Goal: Task Accomplishment & Management: Manage account settings

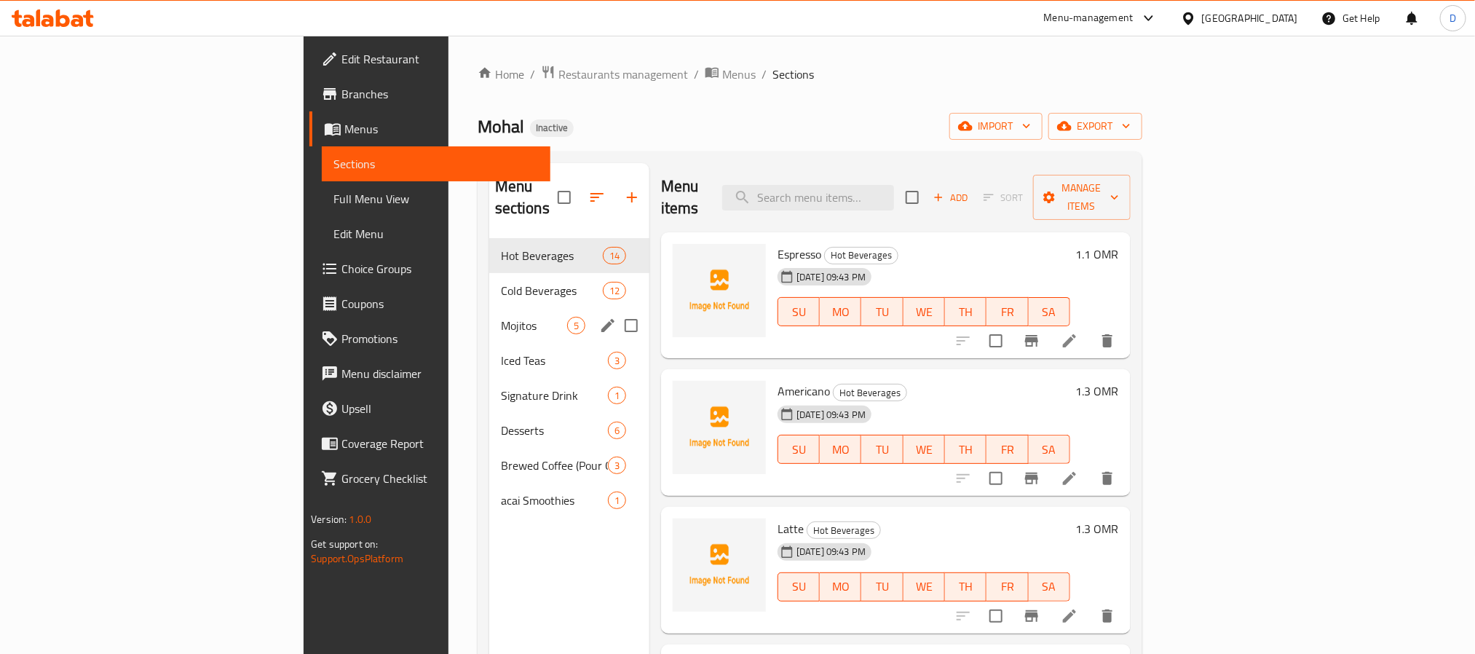
drag, startPoint x: 352, startPoint y: 286, endPoint x: 568, endPoint y: 313, distance: 217.9
click at [489, 308] on div "Mojitos 5" at bounding box center [569, 325] width 160 height 35
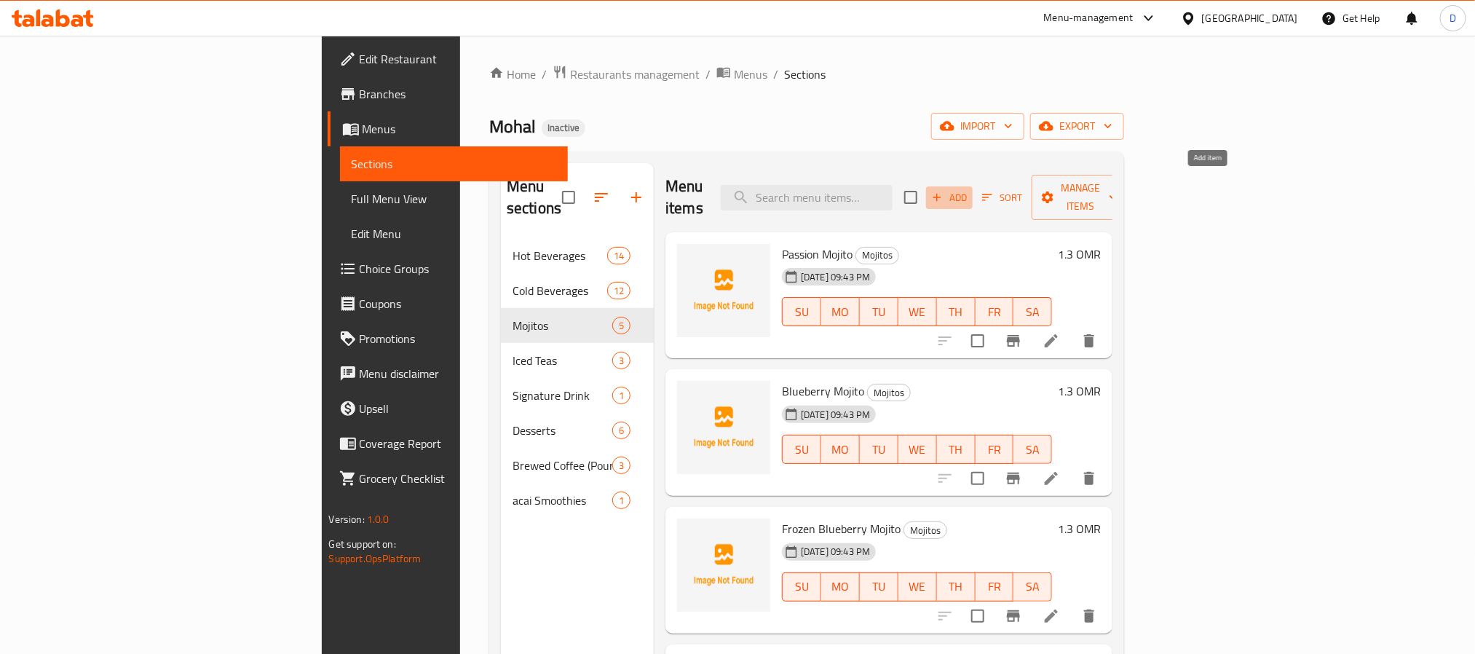
click at [943, 191] on icon "button" at bounding box center [936, 197] width 13 height 13
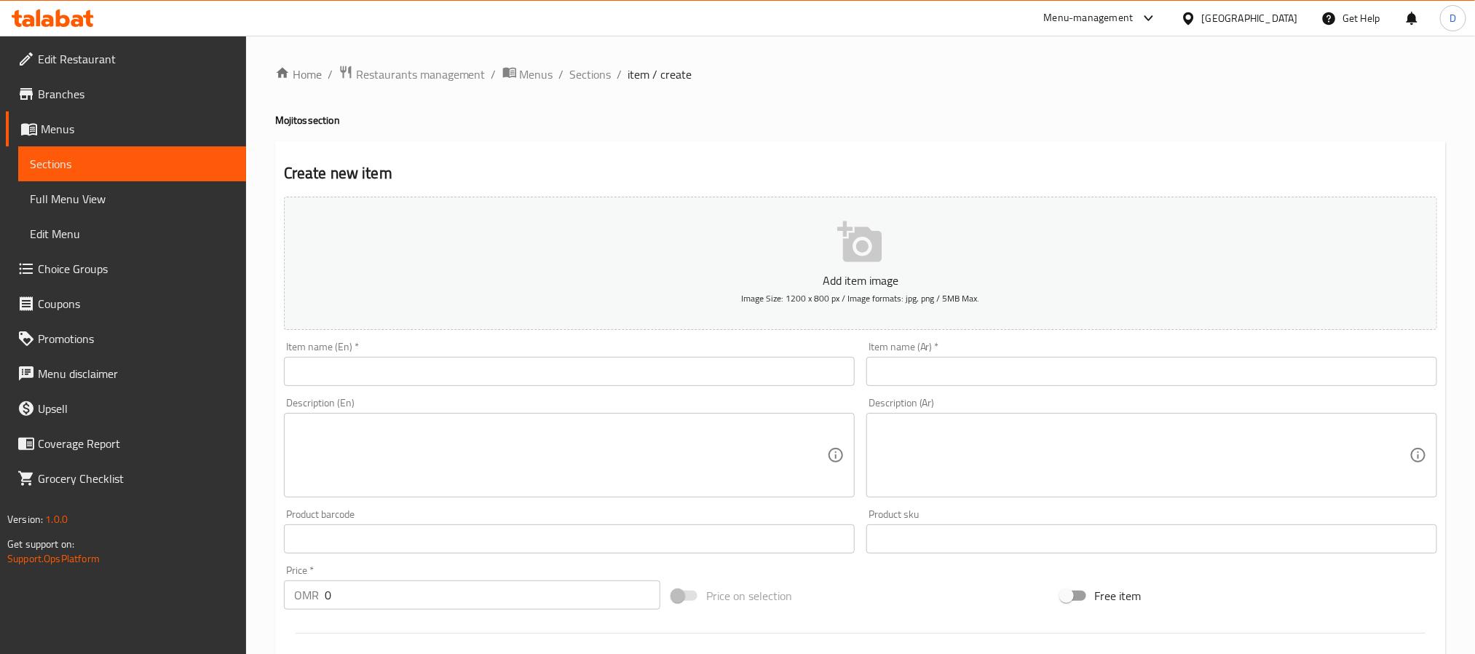
click at [559, 362] on input "text" at bounding box center [569, 371] width 571 height 29
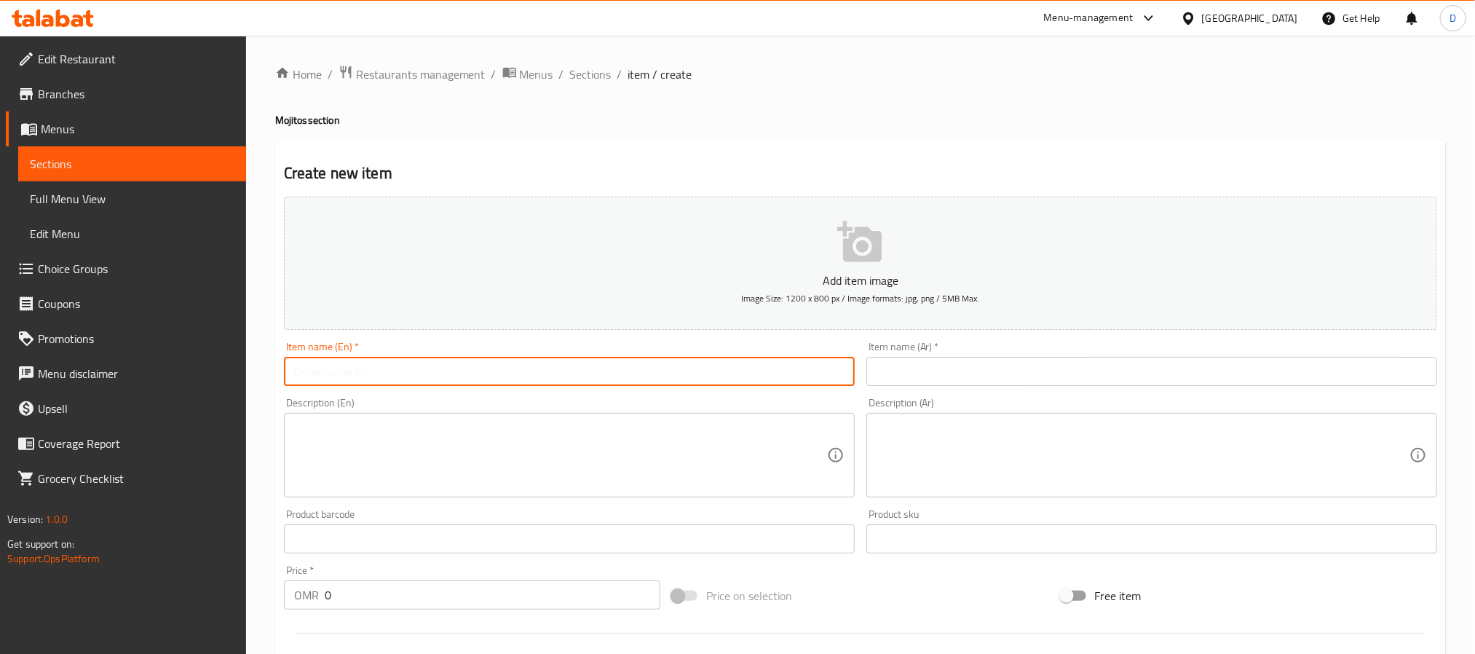
paste input "Classic Mojito"
type input "Classic Mojito"
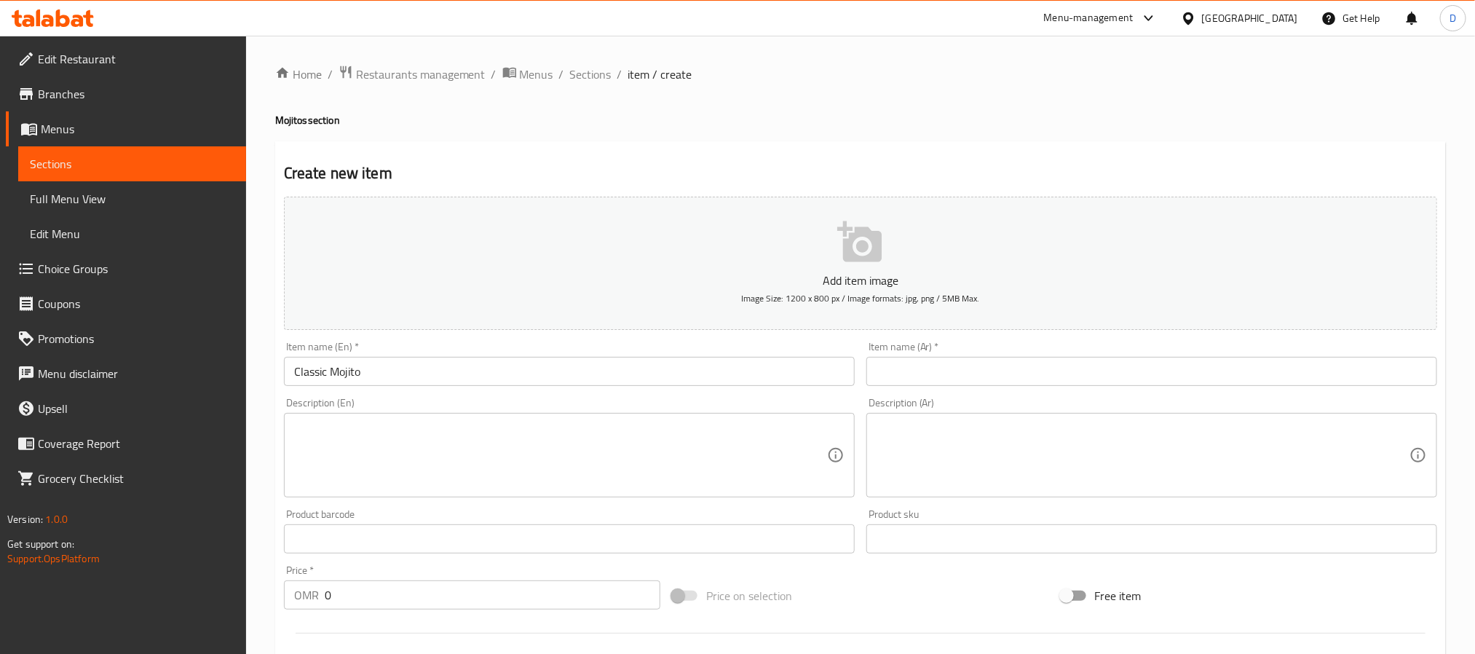
click at [812, 534] on input "text" at bounding box center [569, 538] width 571 height 29
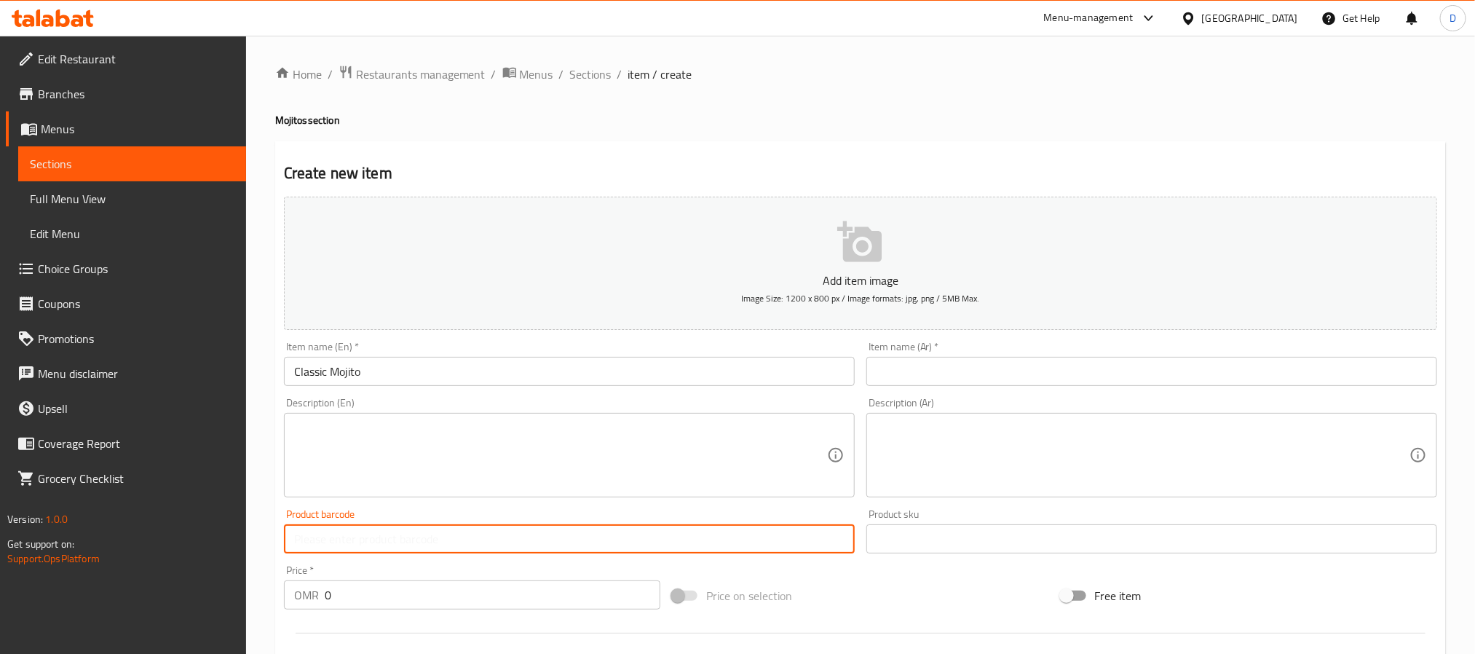
paste input "1.300"
type input "1.300"
click at [651, 369] on input "Classic Mojito" at bounding box center [569, 371] width 571 height 29
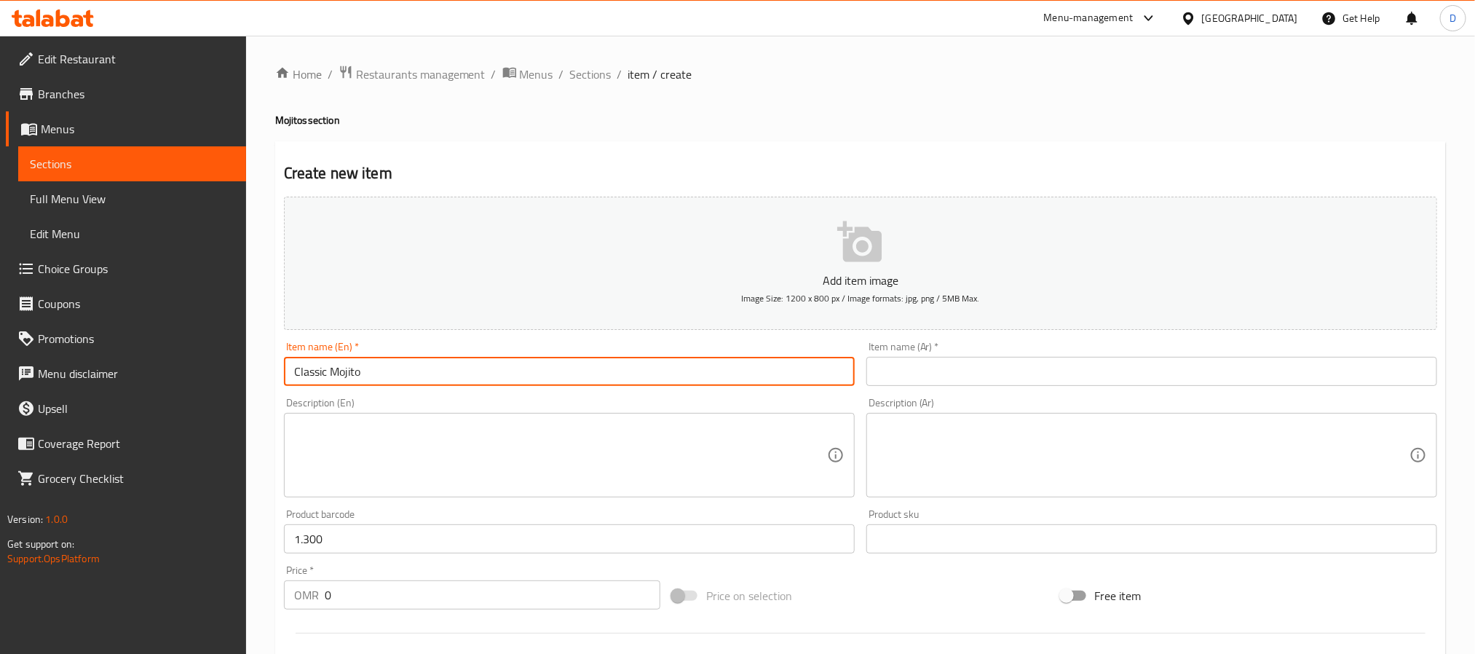
click at [651, 369] on input "Classic Mojito" at bounding box center [569, 371] width 571 height 29
click at [970, 363] on input "text" at bounding box center [1151, 371] width 571 height 29
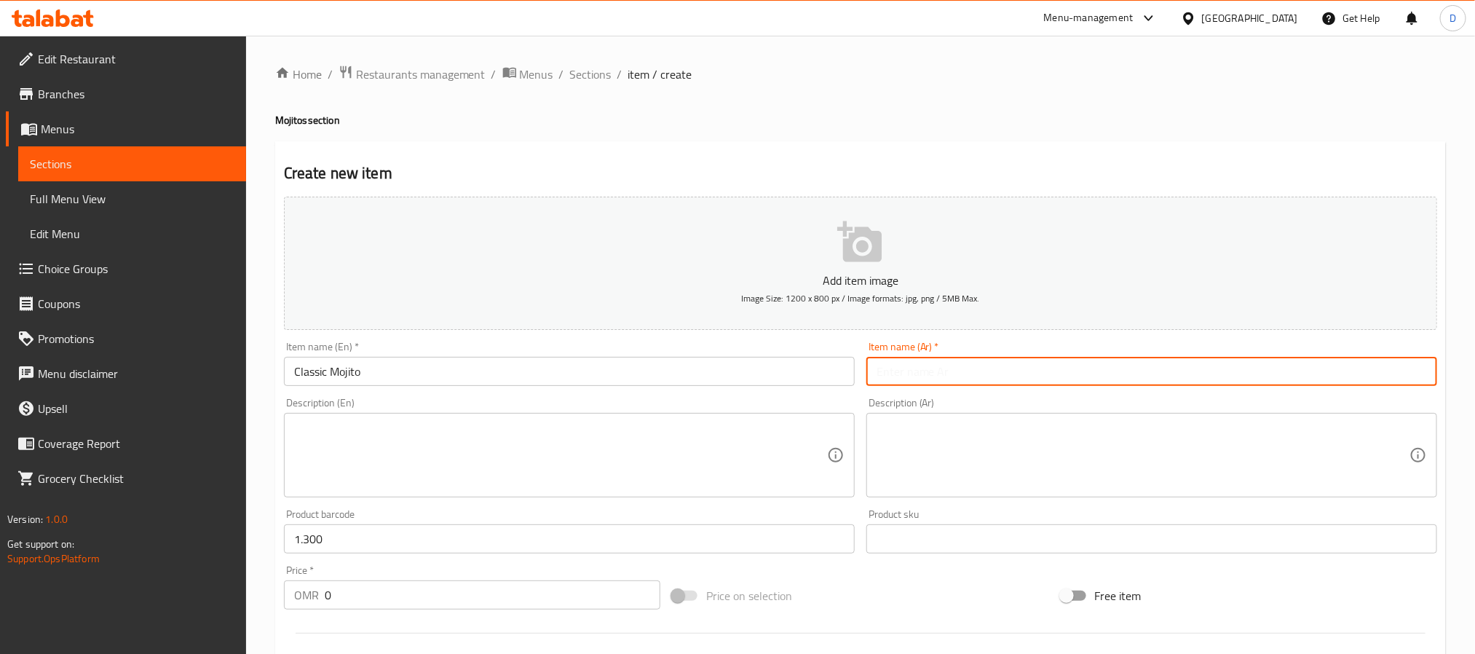
paste input "[PERSON_NAME]"
type input "[PERSON_NAME]"
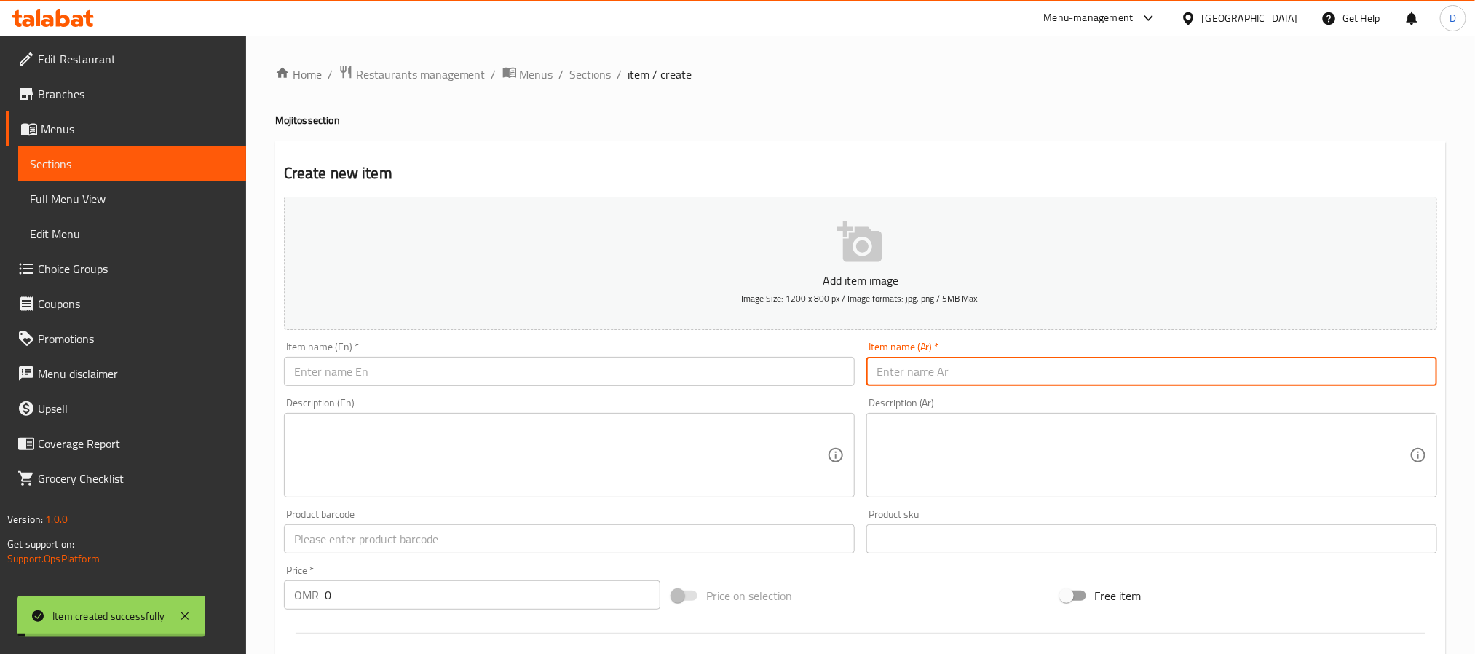
drag, startPoint x: 595, startPoint y: 81, endPoint x: 627, endPoint y: 144, distance: 71.0
click at [595, 81] on span "Sections" at bounding box center [590, 74] width 41 height 17
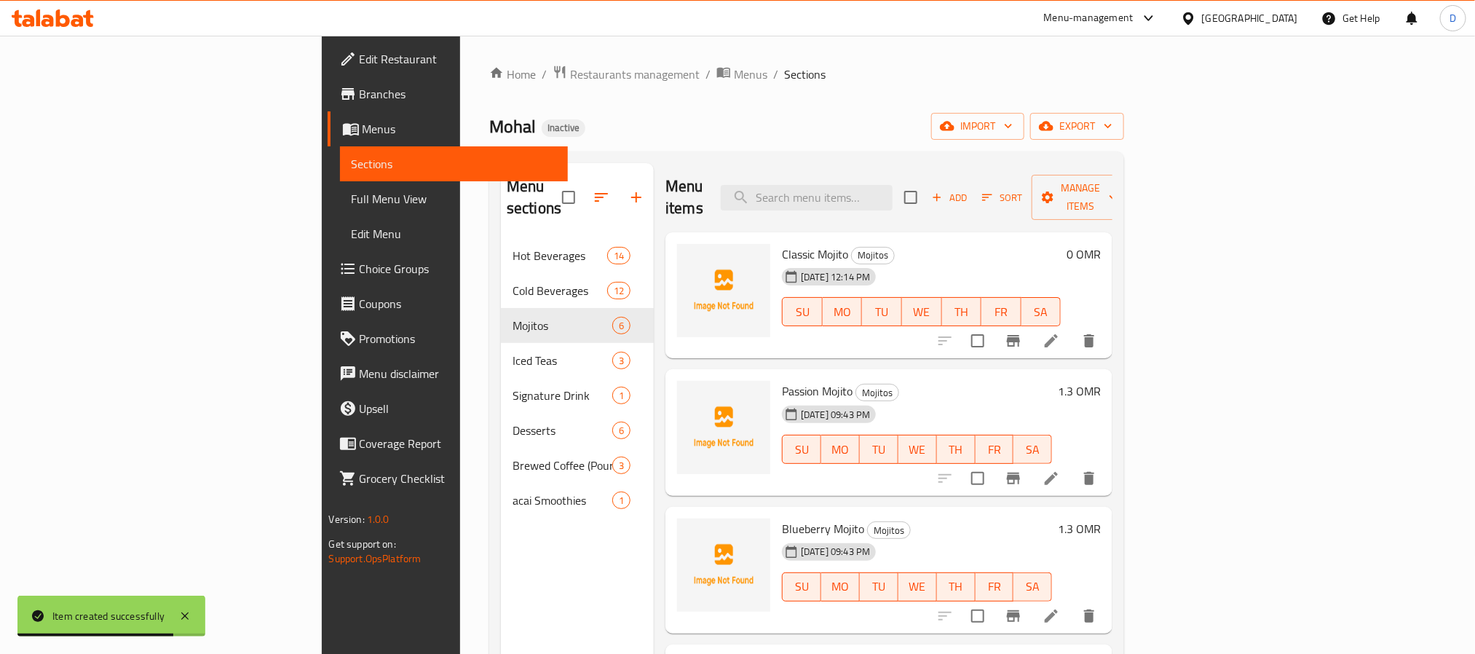
click at [1060, 332] on icon at bounding box center [1050, 340] width 17 height 17
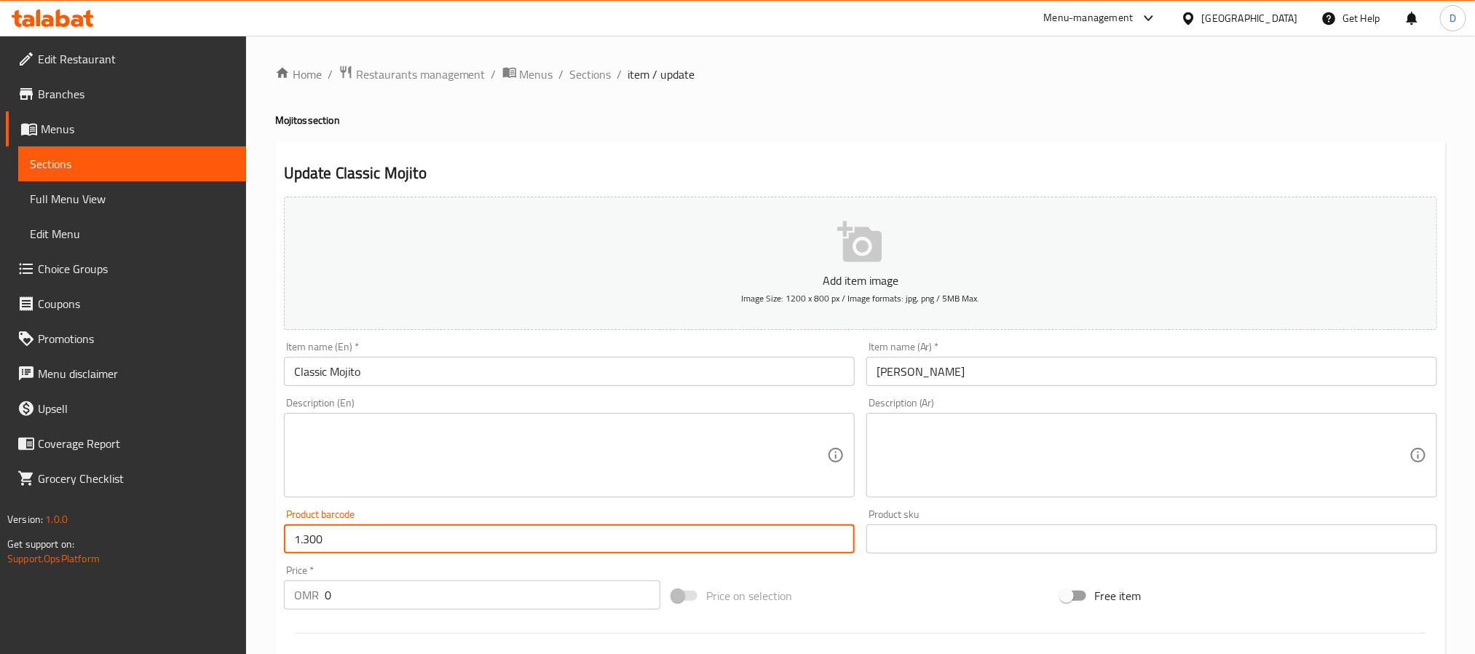
drag, startPoint x: 359, startPoint y: 535, endPoint x: 96, endPoint y: 479, distance: 268.7
click at [114, 486] on div "Edit Restaurant Branches Menus Sections Full Menu View Edit Menu Choice Groups …" at bounding box center [737, 532] width 1475 height 993
type input "0"
drag, startPoint x: 363, startPoint y: 585, endPoint x: 277, endPoint y: 587, distance: 85.9
click at [280, 587] on div "Price   * OMR 0 Price *" at bounding box center [472, 587] width 388 height 56
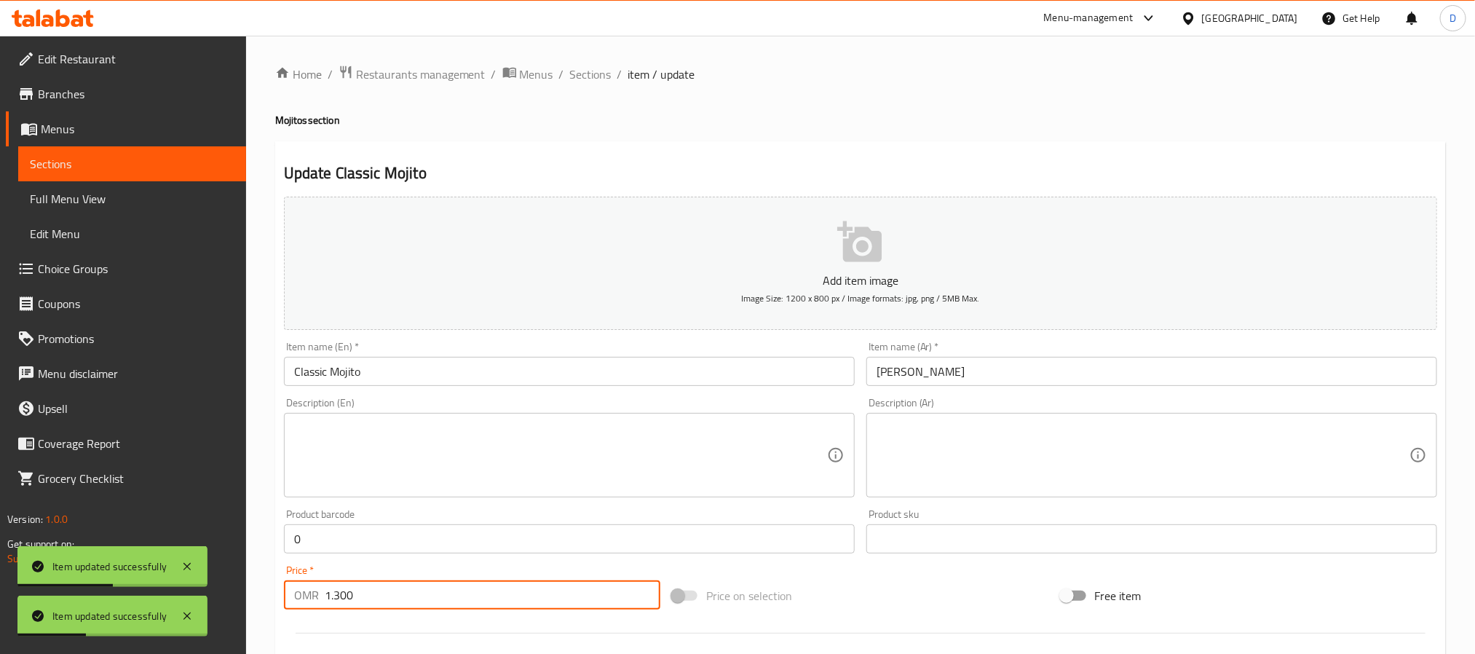
type input "1.300"
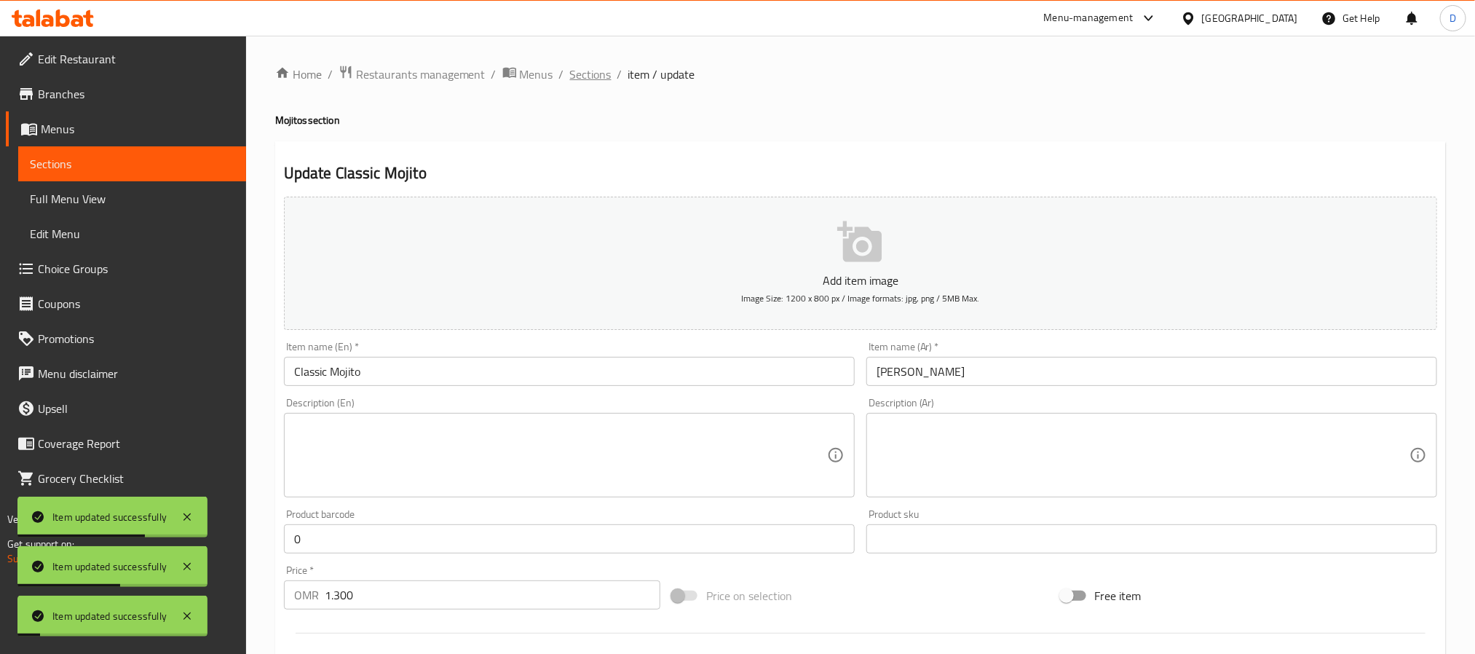
click at [606, 82] on span "Sections" at bounding box center [590, 74] width 41 height 17
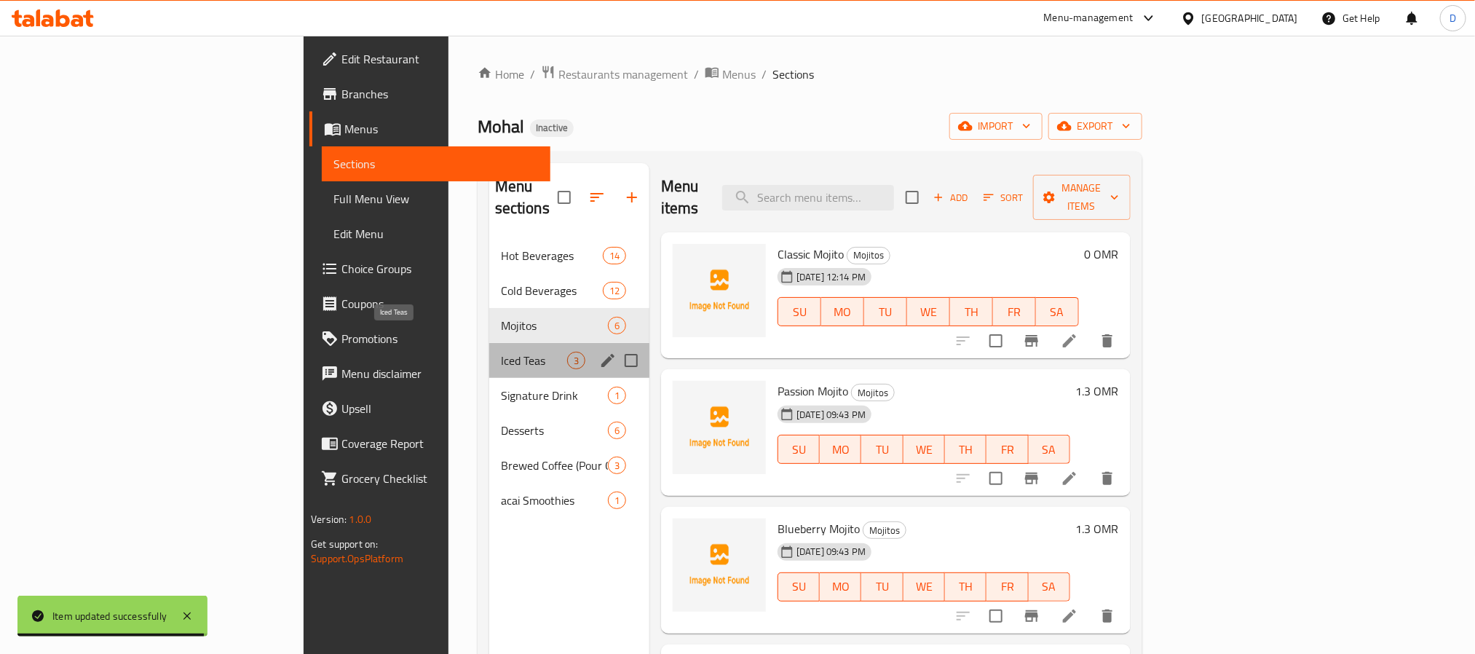
click at [501, 352] on span "Iced Teas" at bounding box center [534, 360] width 66 height 17
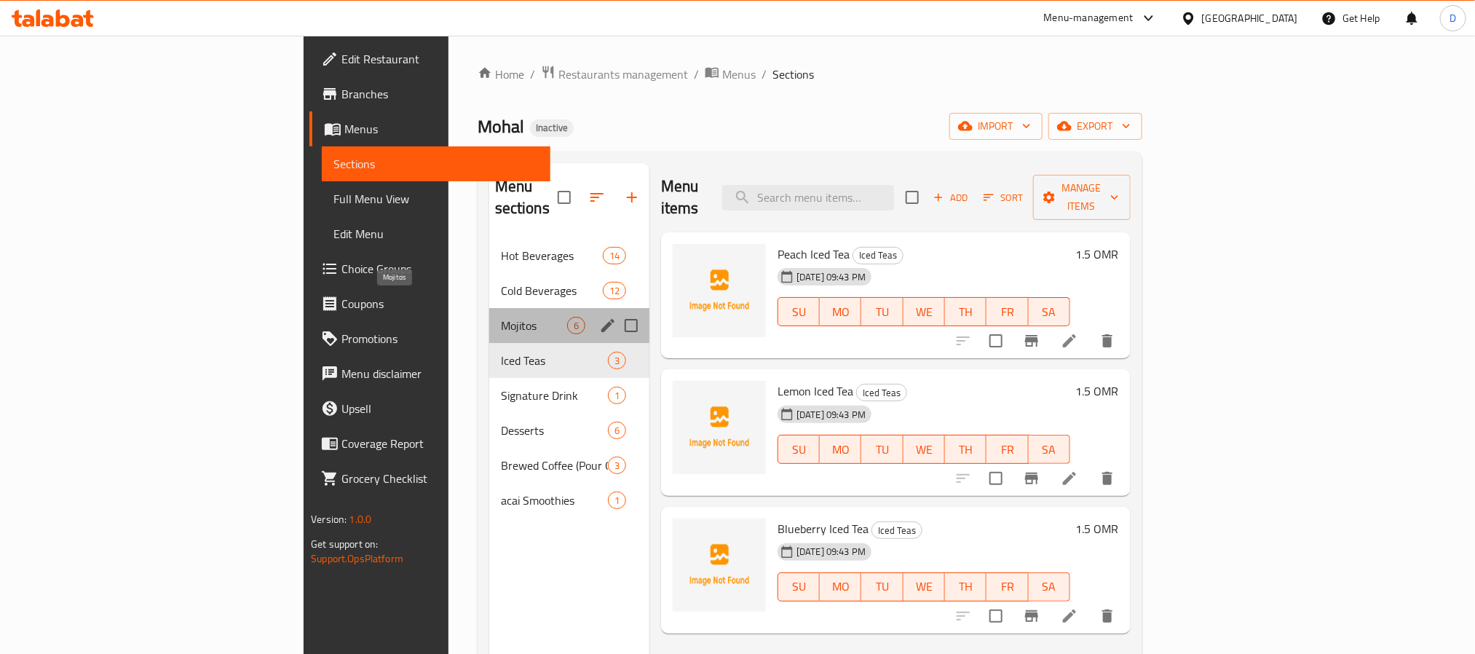
click at [501, 317] on span "Mojitos" at bounding box center [534, 325] width 66 height 17
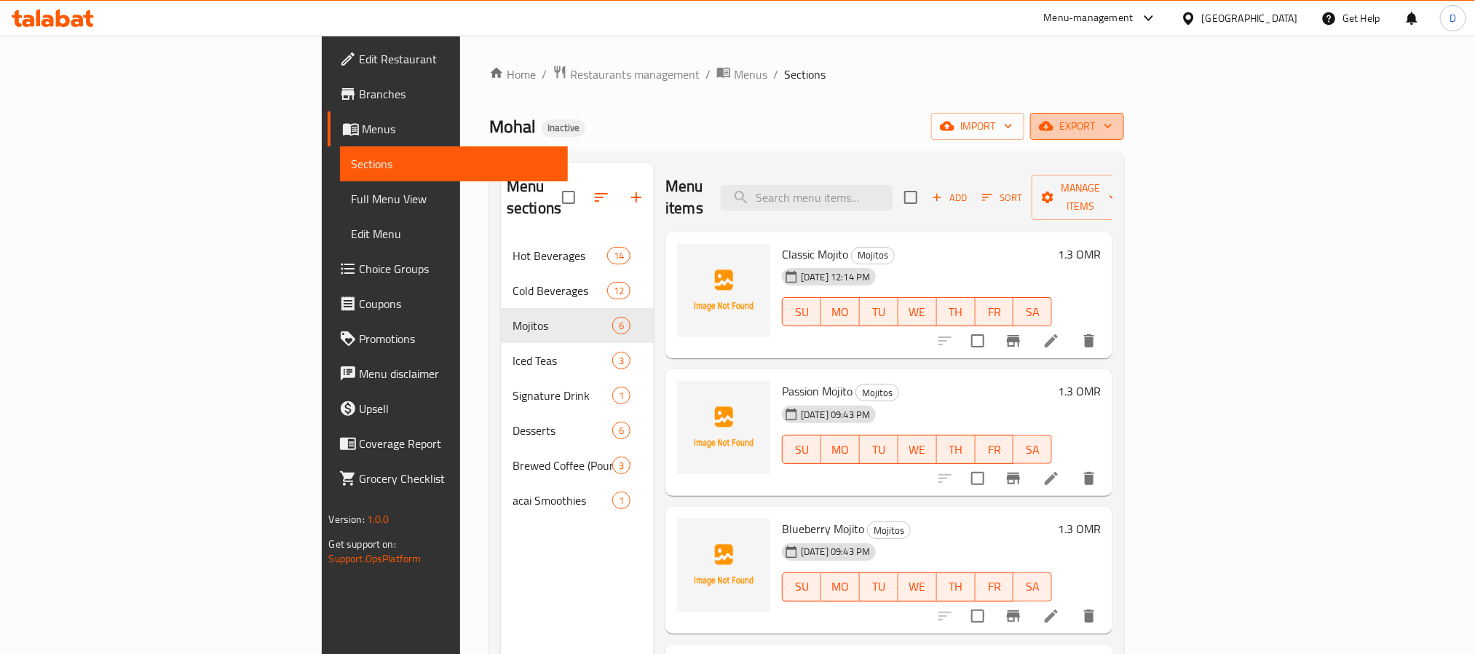
click at [1115, 131] on icon "button" at bounding box center [1108, 126] width 15 height 15
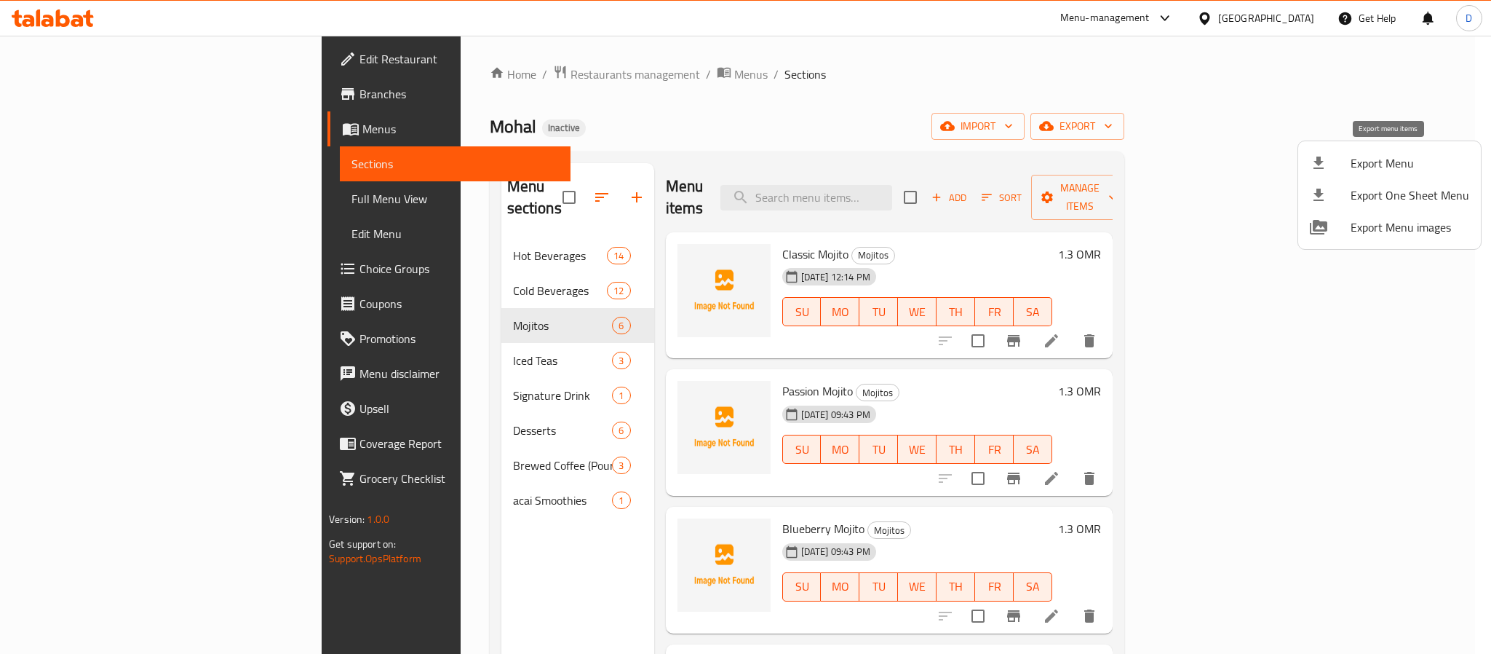
click at [1357, 159] on span "Export Menu" at bounding box center [1410, 162] width 119 height 17
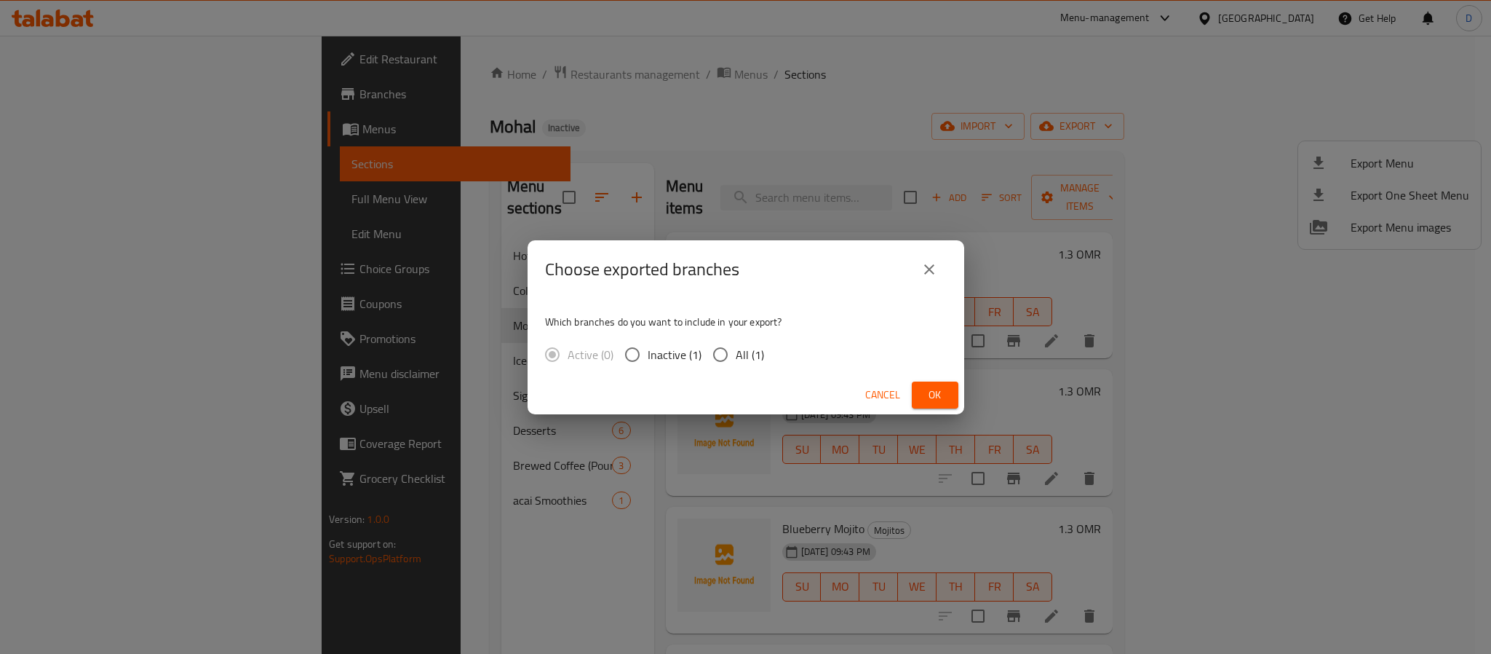
click at [924, 397] on span "Ok" at bounding box center [935, 395] width 23 height 18
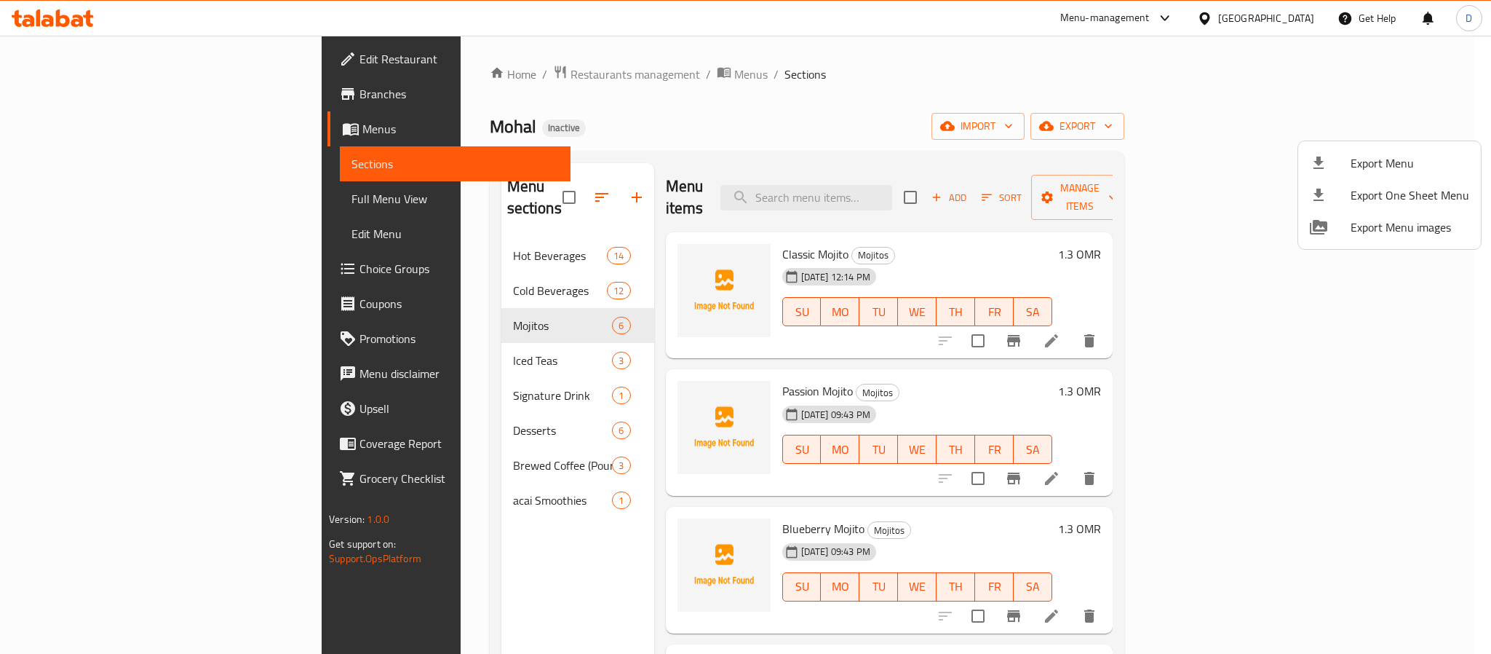
click at [1287, 18] on div at bounding box center [745, 327] width 1491 height 654
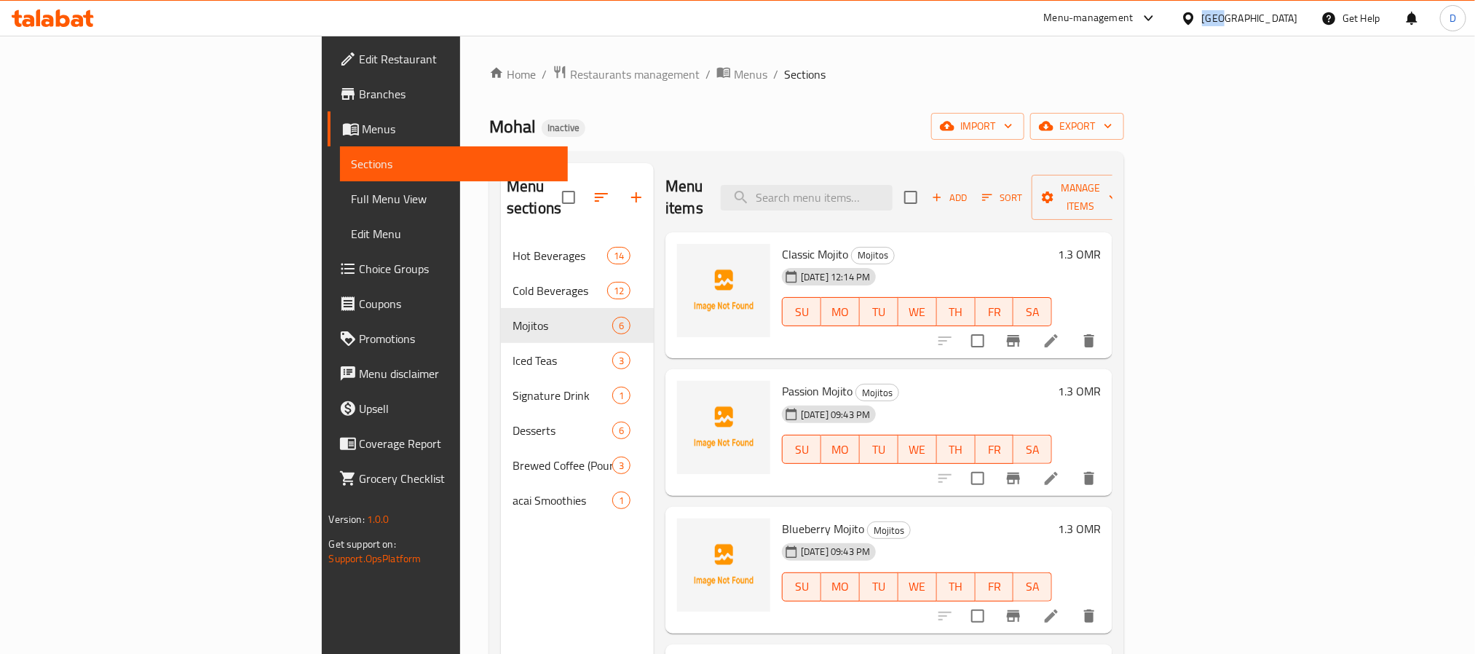
click at [1287, 18] on div "[GEOGRAPHIC_DATA]" at bounding box center [1250, 18] width 96 height 16
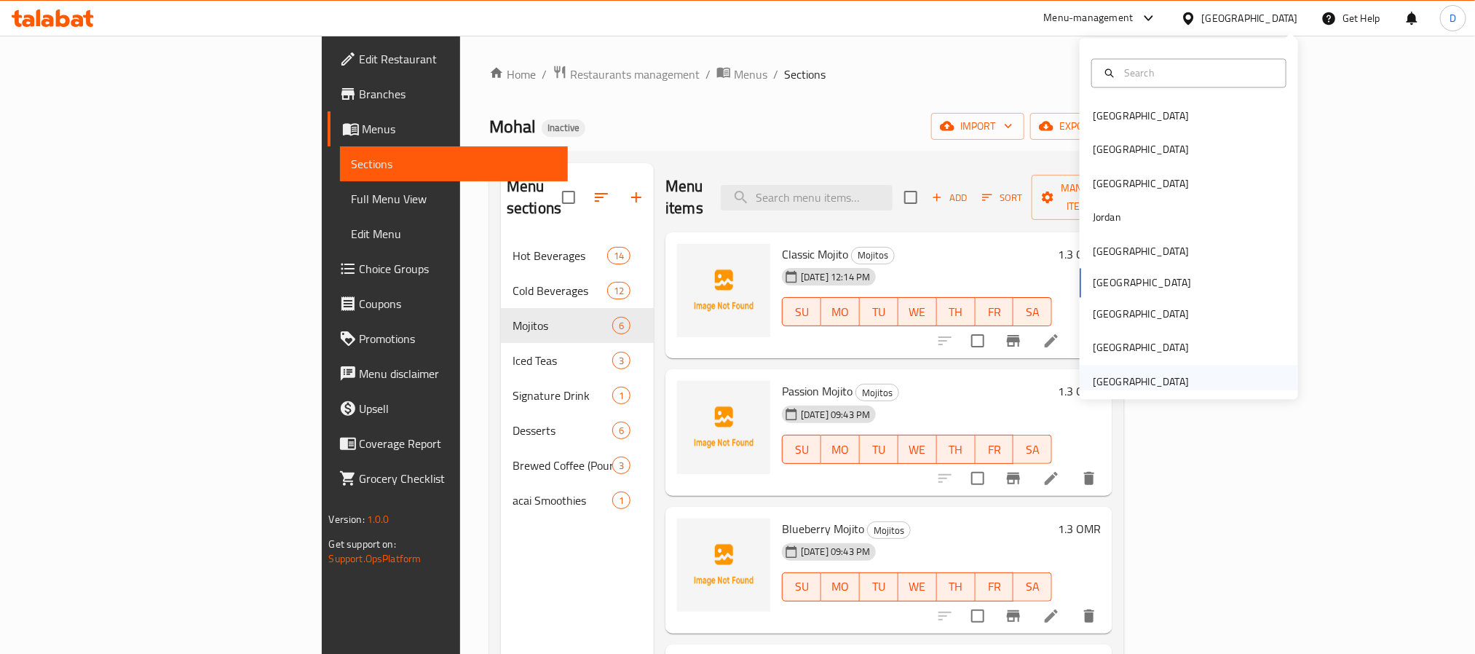
click at [1175, 382] on div "[GEOGRAPHIC_DATA]" at bounding box center [1140, 381] width 119 height 33
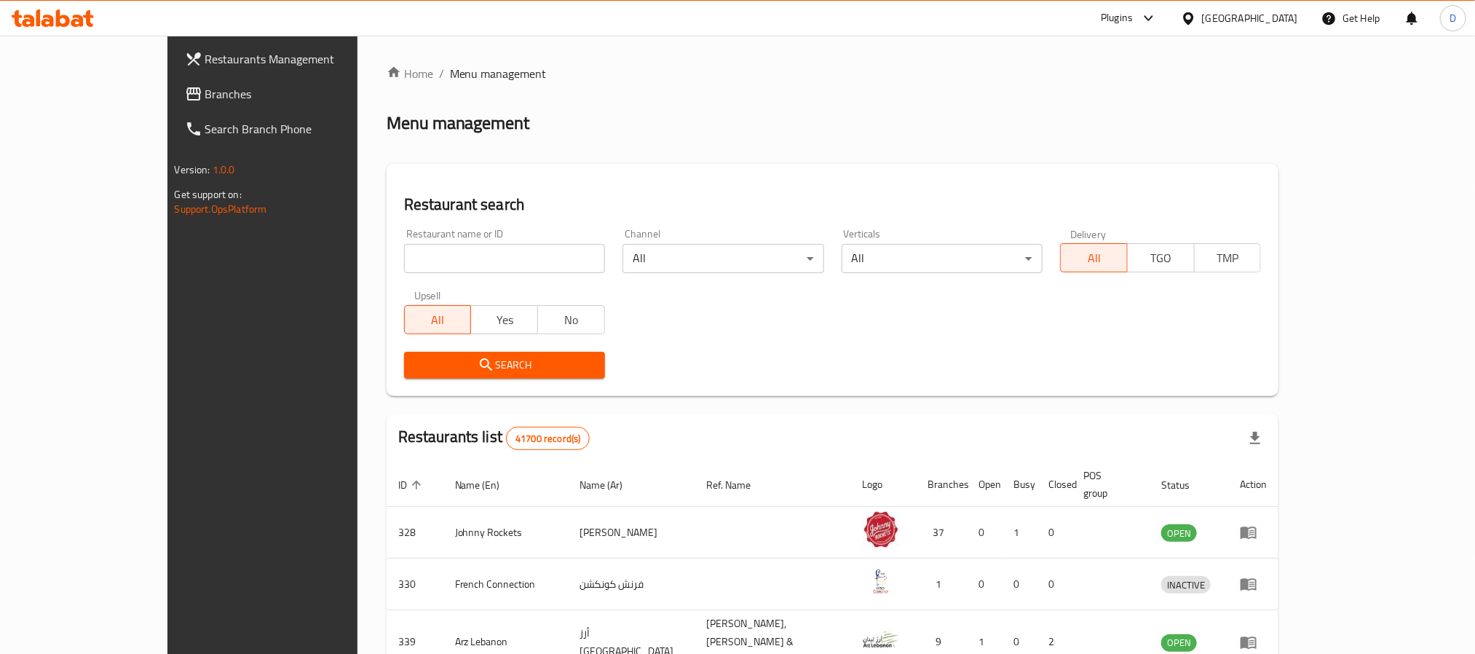
click at [1127, 17] on div "Plugins" at bounding box center [1117, 17] width 32 height 17
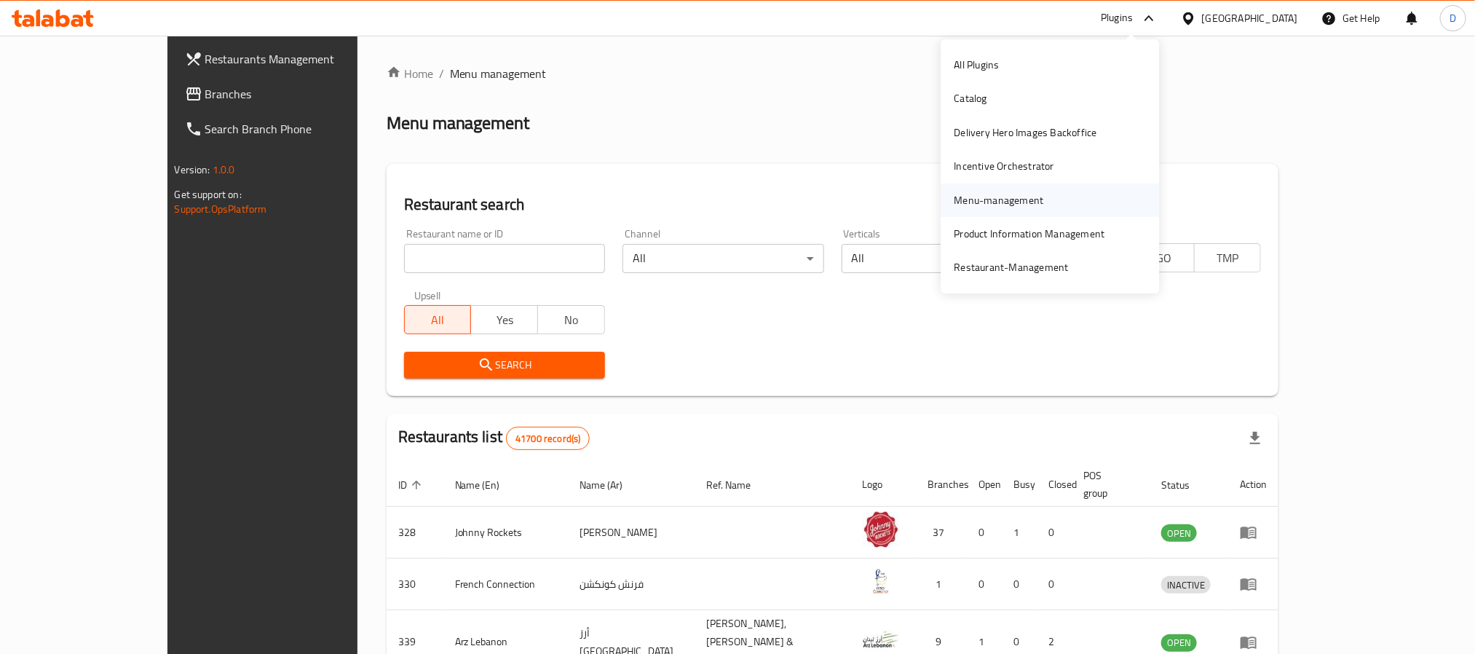
click at [1000, 192] on div "Menu-management" at bounding box center [999, 200] width 90 height 16
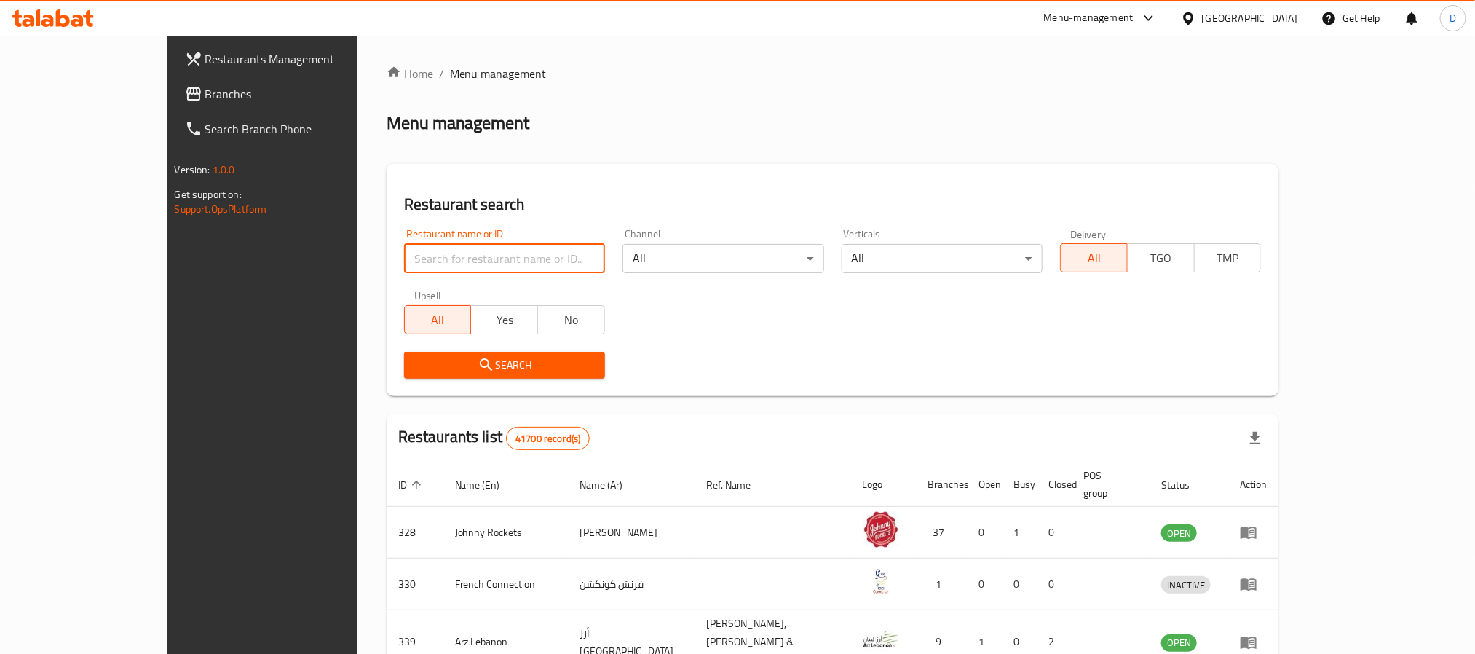
drag, startPoint x: 454, startPoint y: 253, endPoint x: 494, endPoint y: 267, distance: 42.4
click at [454, 253] on input "search" at bounding box center [504, 258] width 201 height 29
paste input "TUDO CAFE"
type input "TUDO CAFE"
click button "Search" at bounding box center [504, 365] width 201 height 27
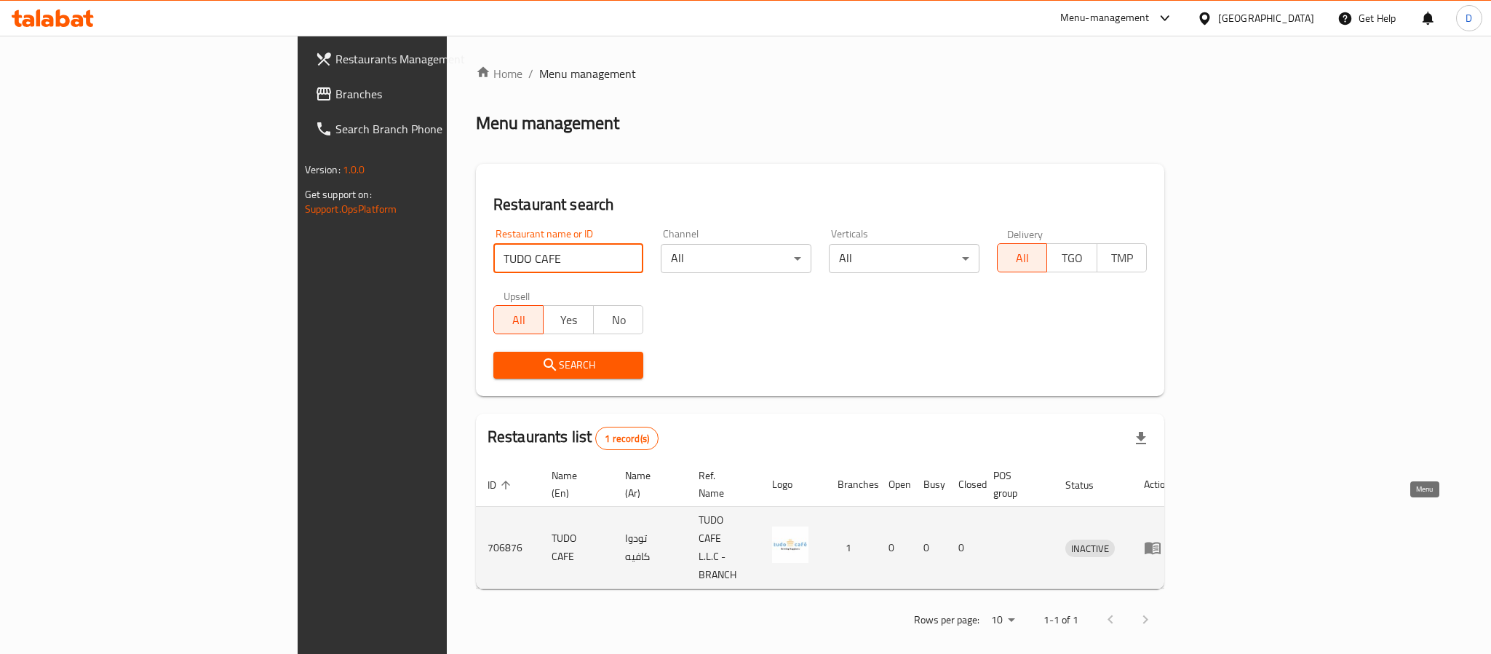
click at [1162, 539] on icon "enhanced table" at bounding box center [1152, 547] width 17 height 17
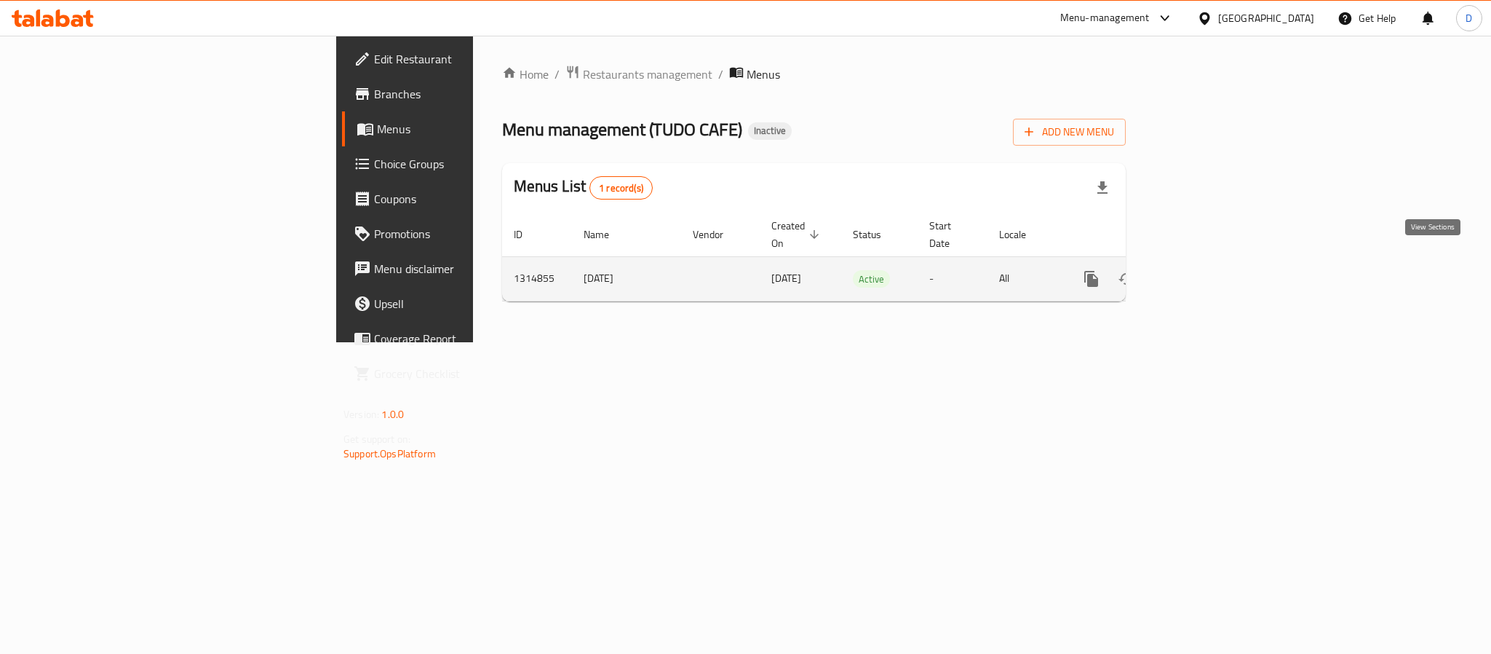
click at [1205, 270] on icon "enhanced table" at bounding box center [1196, 278] width 17 height 17
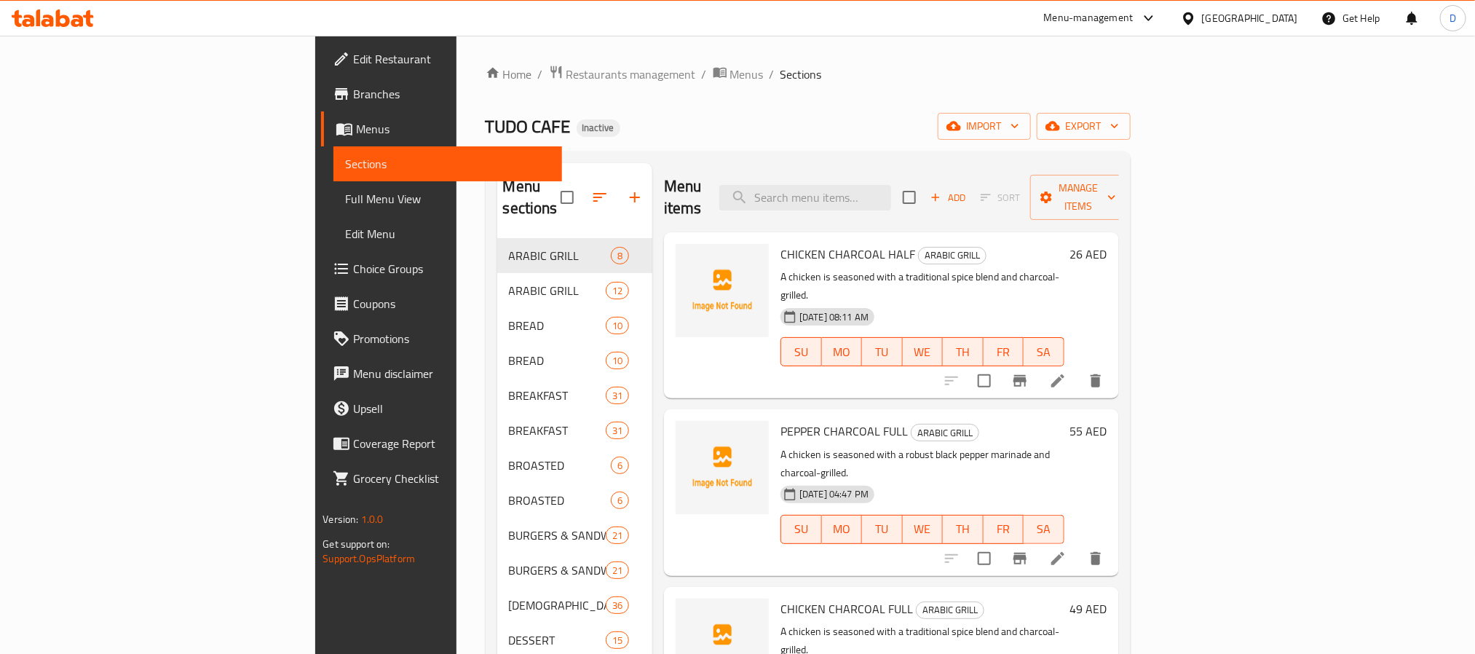
drag, startPoint x: 100, startPoint y: 192, endPoint x: 666, endPoint y: 9, distance: 594.6
click at [345, 192] on span "Full Menu View" at bounding box center [447, 198] width 205 height 17
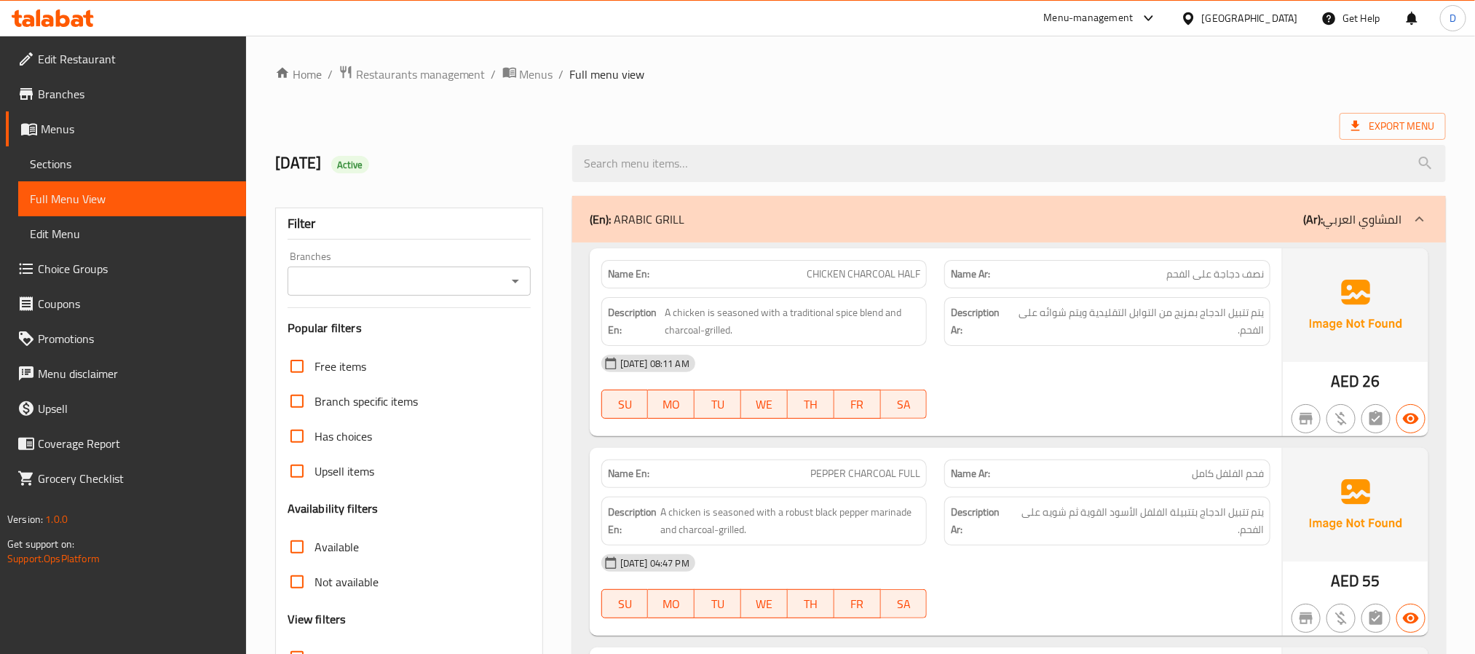
scroll to position [45057, 0]
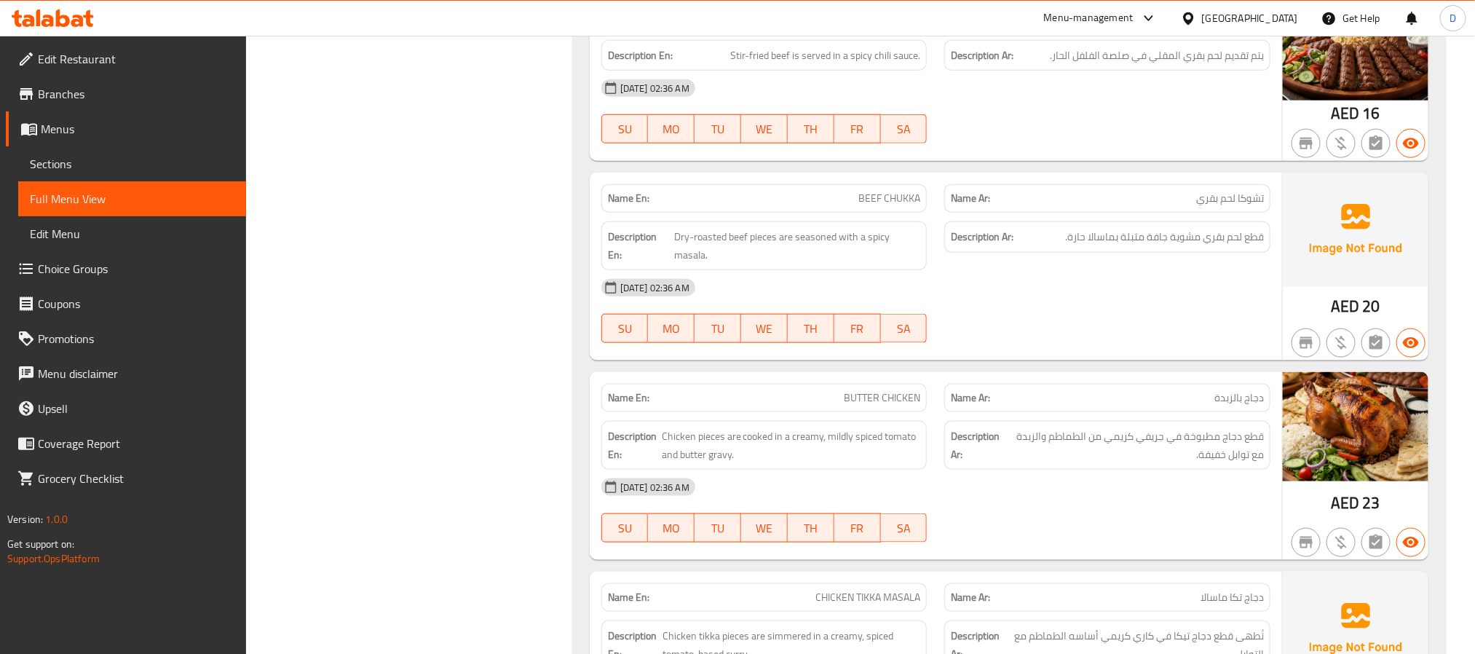
click at [828, 305] on div "29-09-2025 02:36 AM" at bounding box center [936, 287] width 686 height 35
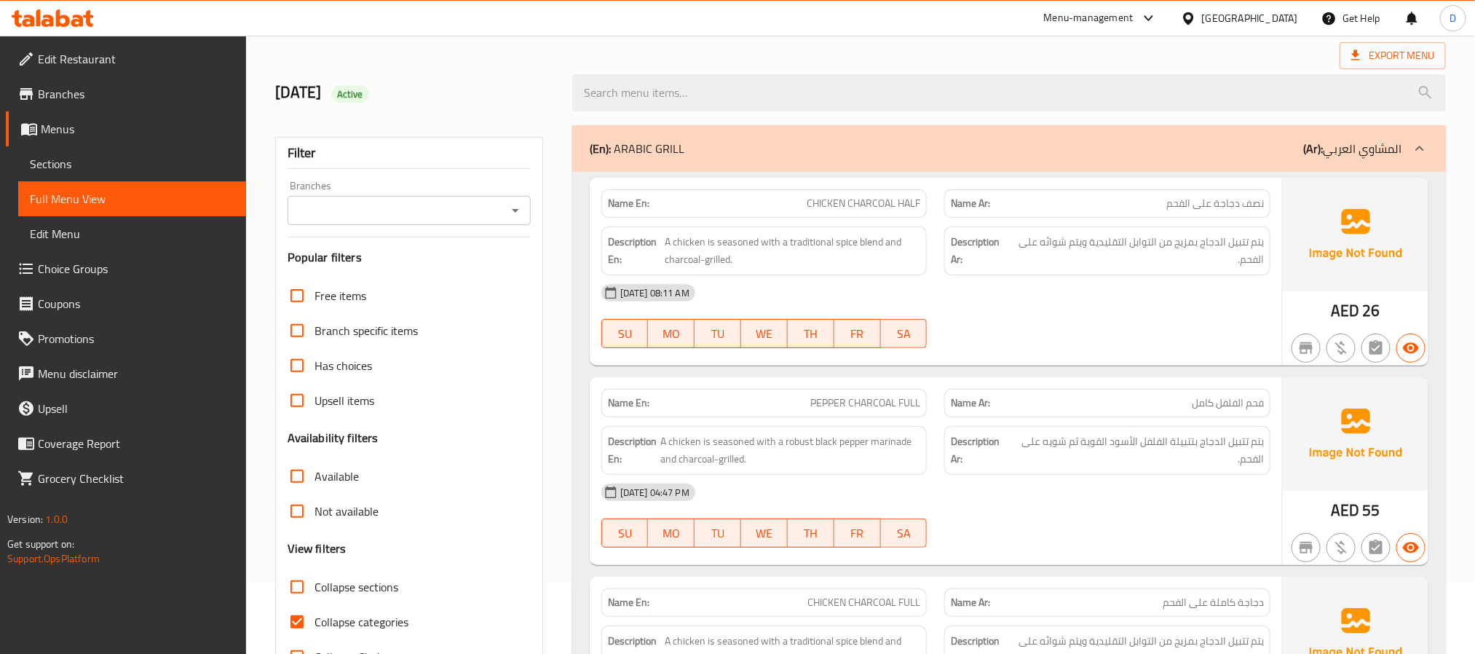
scroll to position [109, 0]
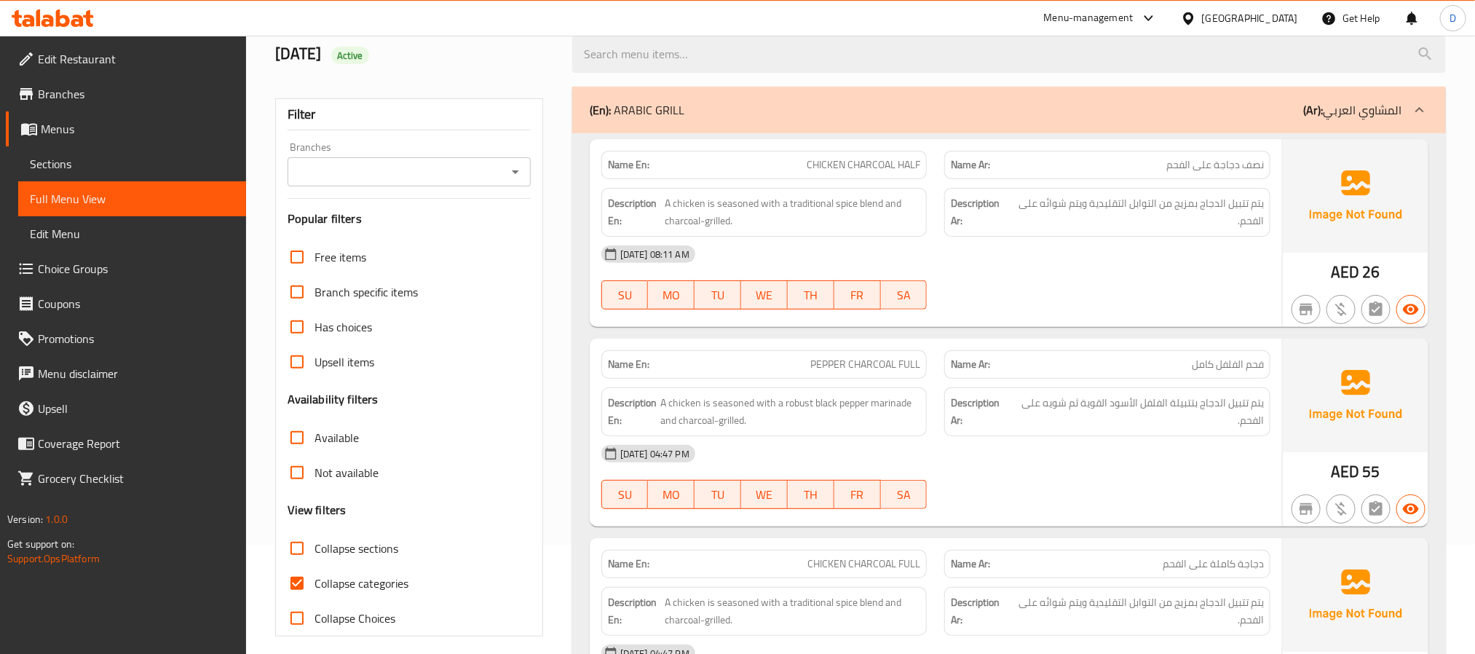
click at [369, 546] on span "Collapse sections" at bounding box center [356, 547] width 84 height 17
click at [314, 546] on input "Collapse sections" at bounding box center [297, 548] width 35 height 35
checkbox input "true"
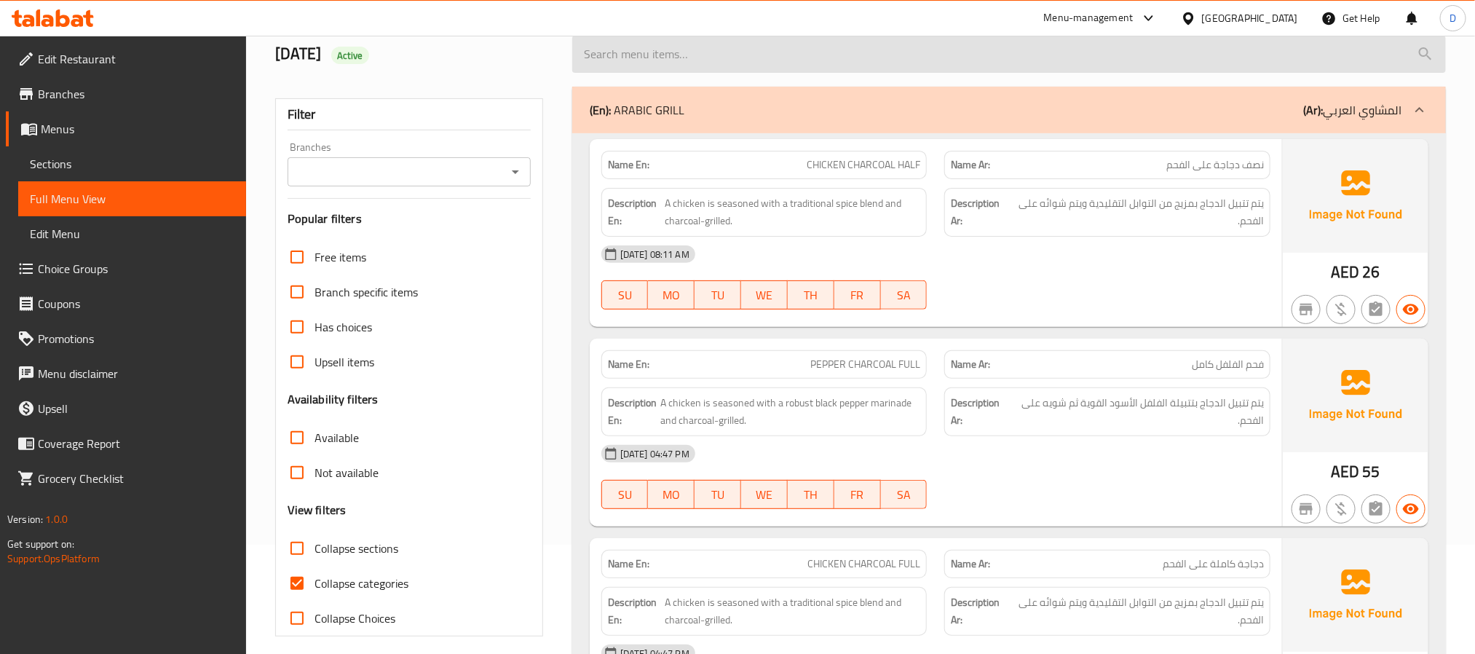
click at [398, 584] on span "Collapse categories" at bounding box center [361, 582] width 94 height 17
click at [314, 584] on input "Collapse categories" at bounding box center [297, 583] width 35 height 35
checkbox input "false"
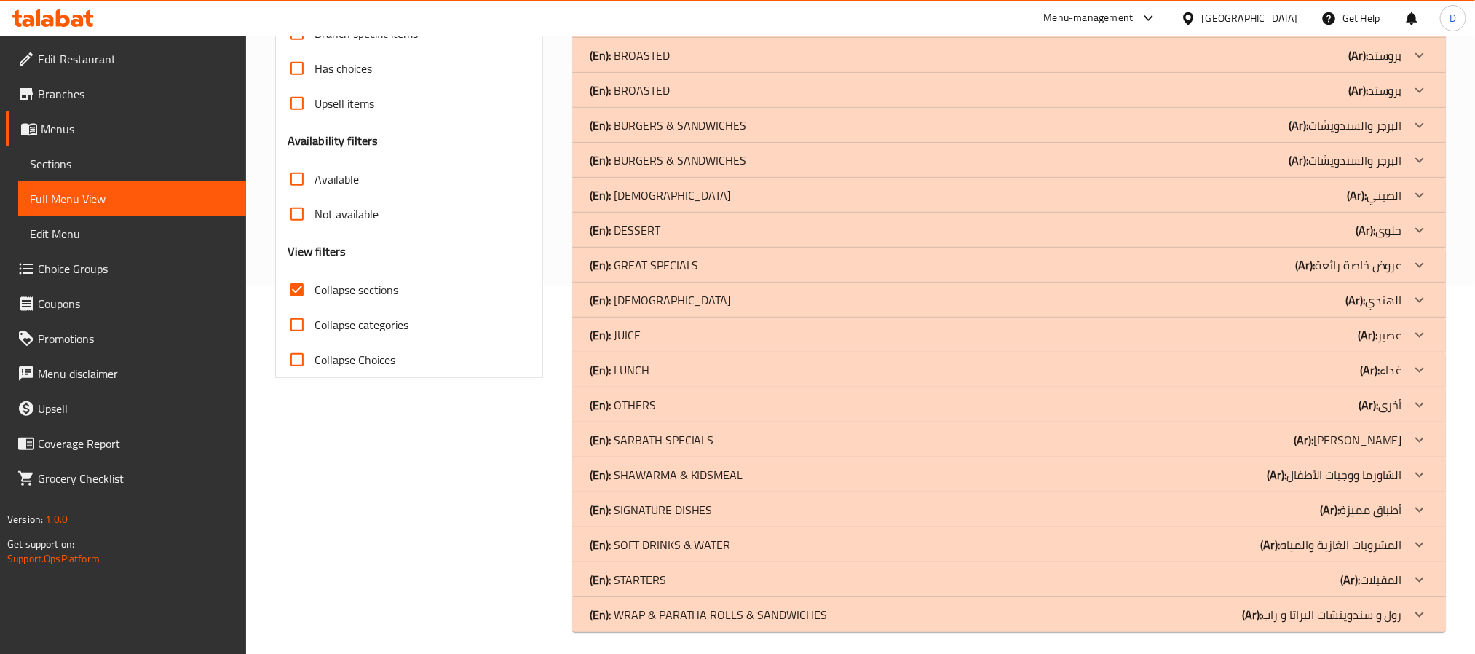
scroll to position [374, 0]
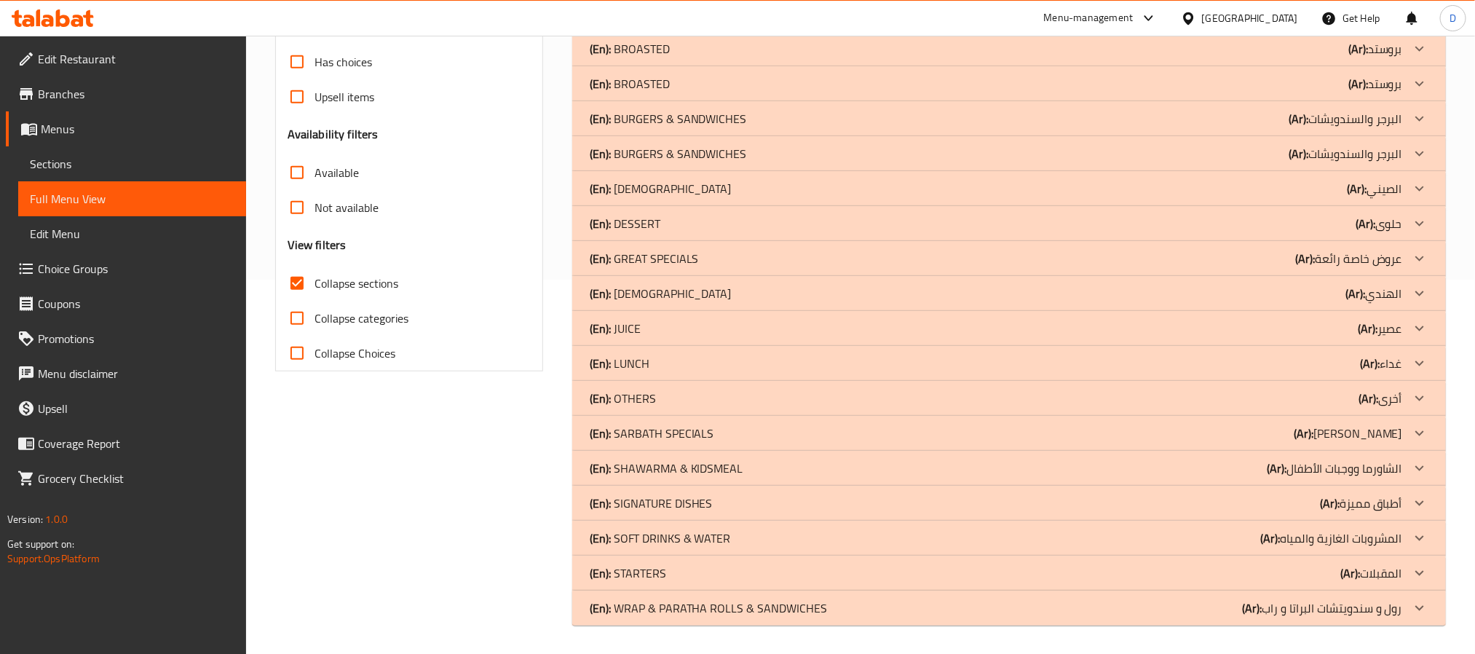
drag, startPoint x: 675, startPoint y: 362, endPoint x: 1048, endPoint y: 653, distance: 472.5
click at [675, 362] on div "(En): LUNCH (Ar): غداء" at bounding box center [996, 362] width 812 height 17
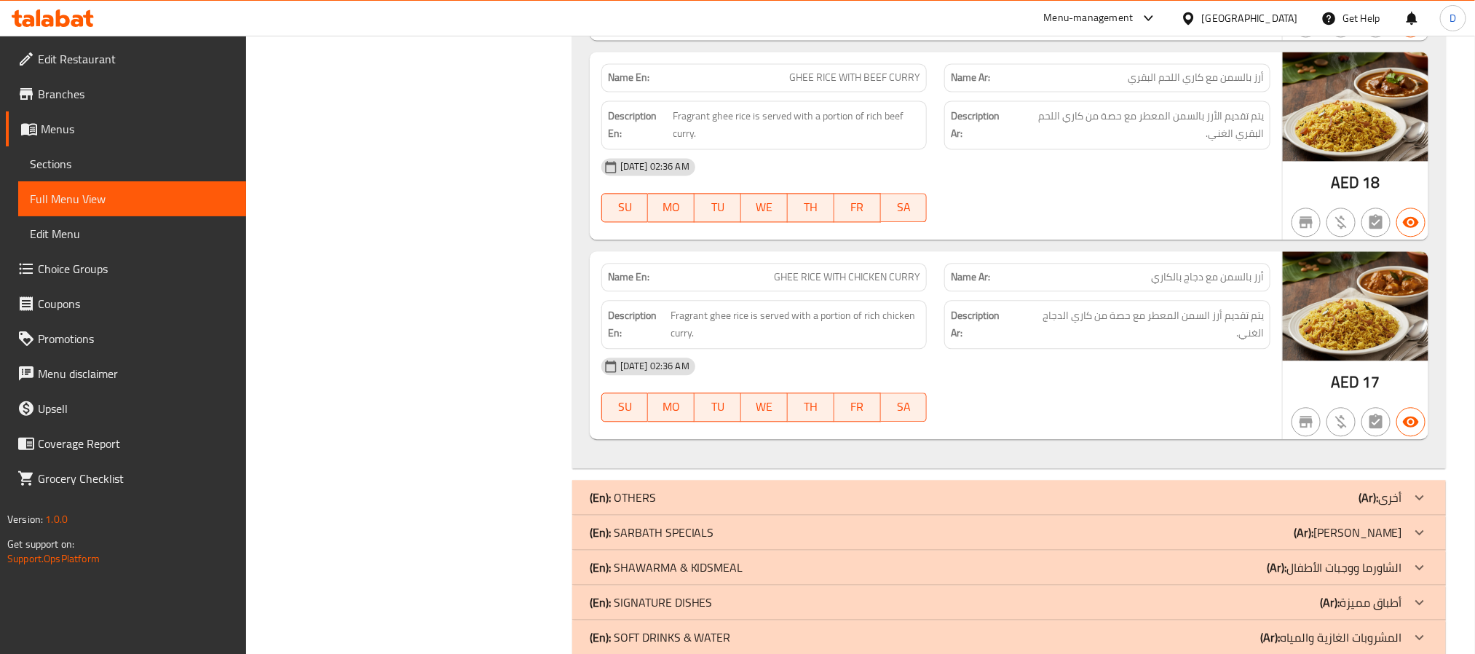
scroll to position [7689, 0]
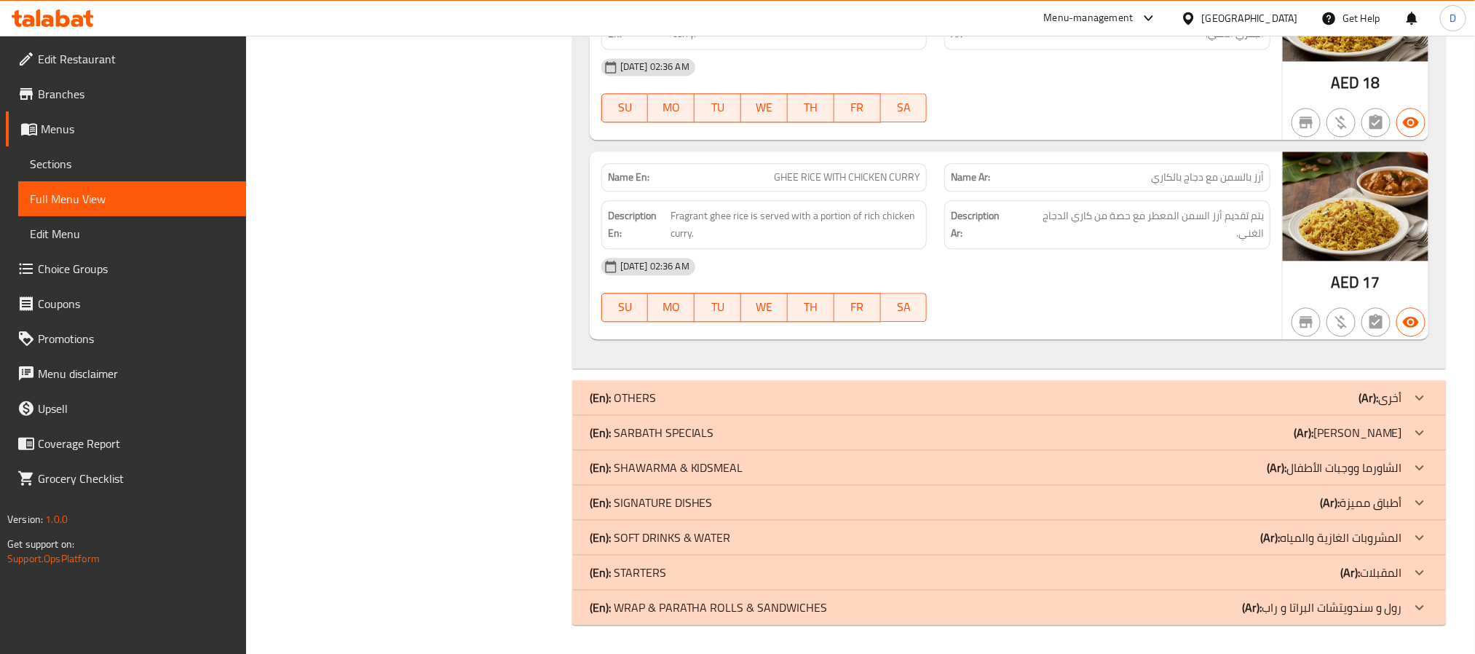
drag, startPoint x: 721, startPoint y: 457, endPoint x: 1007, endPoint y: 631, distance: 334.8
click at [721, 441] on div "(En): SARBATH SPECIALS (Ar): سارباث سبيشيالز" at bounding box center [996, 432] width 812 height 17
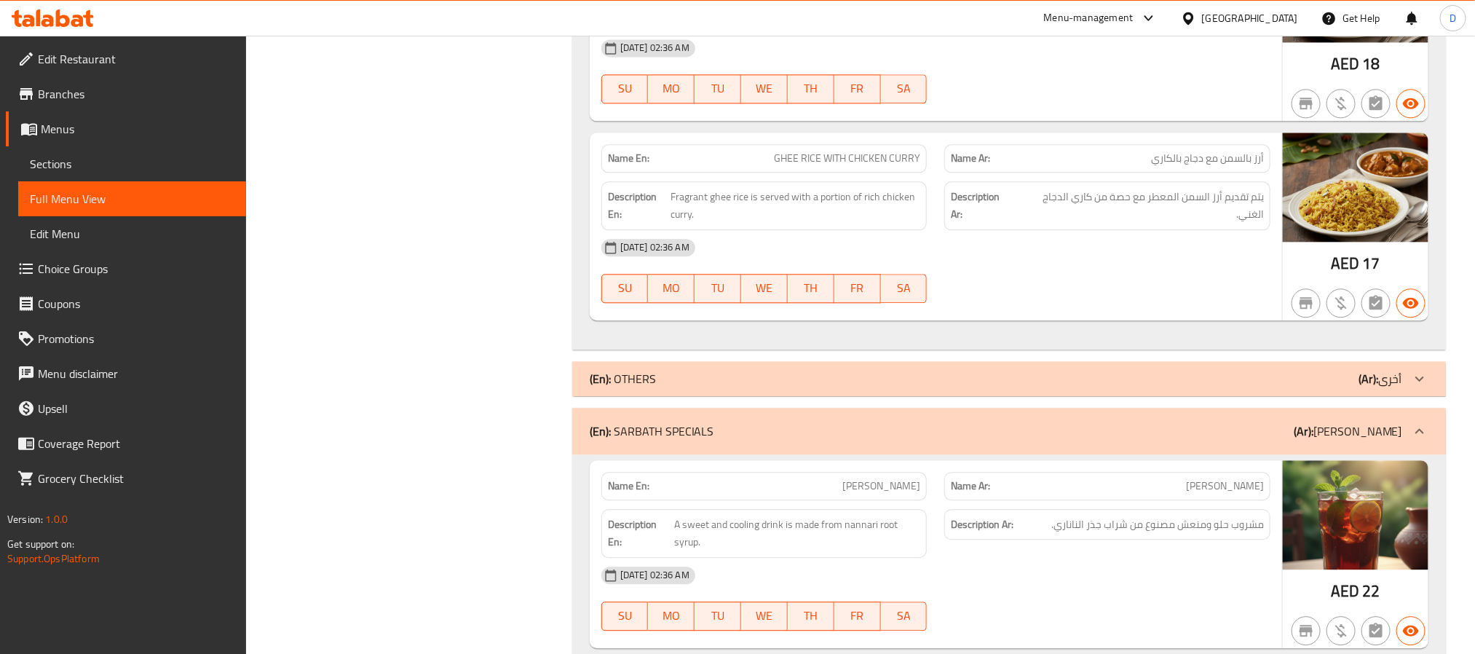
click at [1116, 312] on div "29-09-2025 02:36 AM SU MO TU WE TH FR SA" at bounding box center [936, 271] width 686 height 82
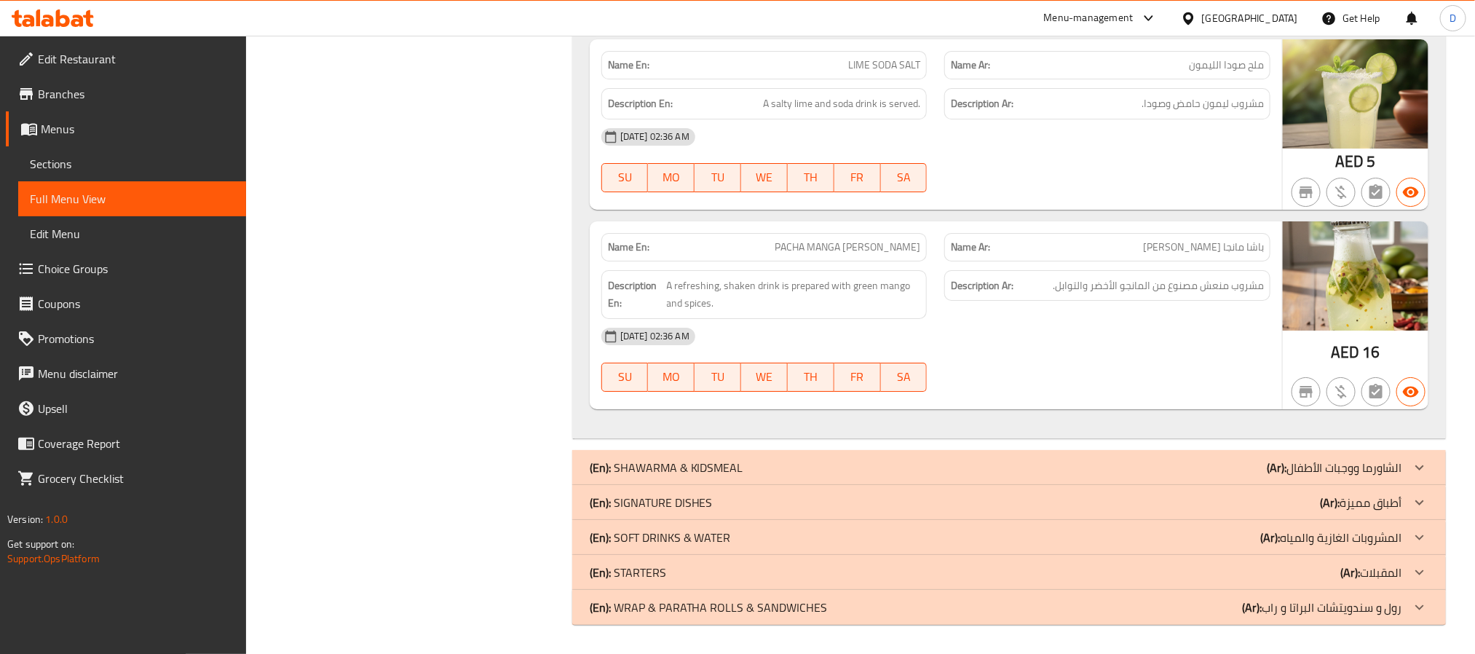
click at [1026, 468] on div "(En): SHAWARMA & KIDSMEAL (Ar): الشاورما ووجبات الأطفال" at bounding box center [996, 467] width 812 height 17
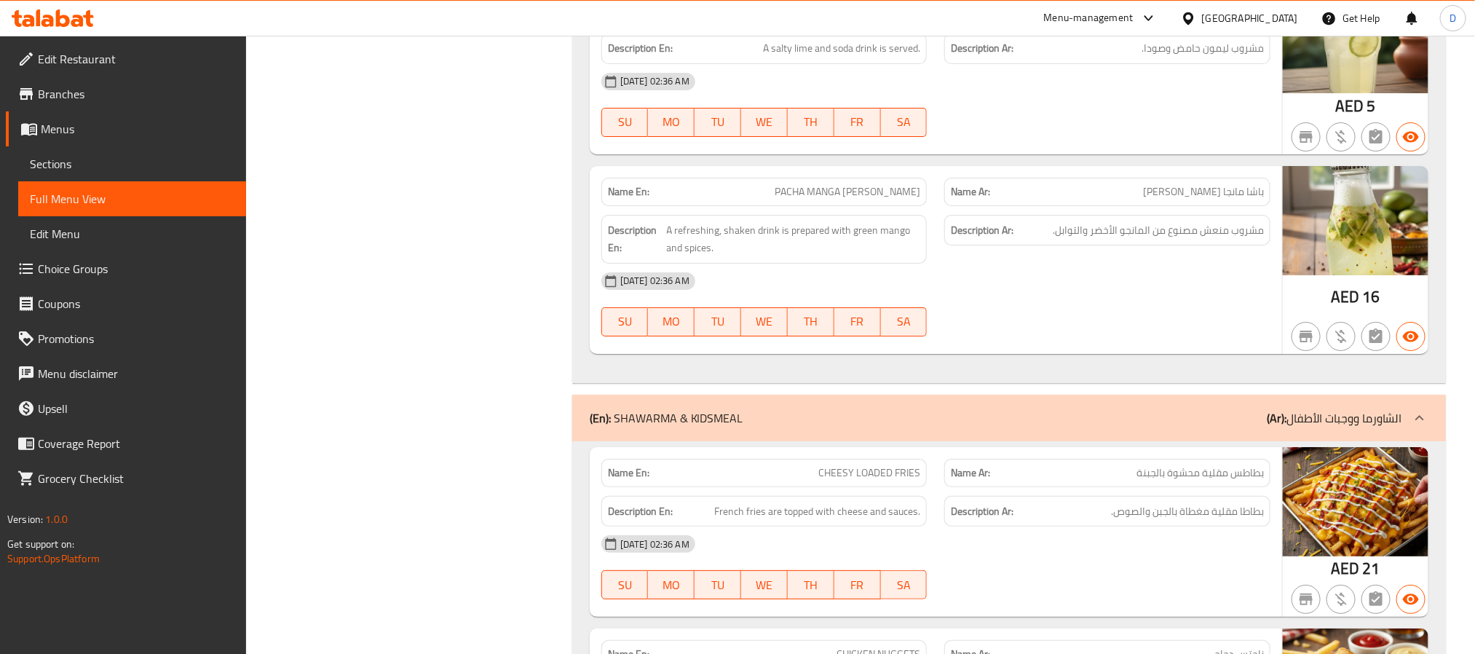
click at [1020, 527] on div "Description Ar: بطاطا مقلية مغطاة بالجبن والصوص." at bounding box center [1107, 511] width 326 height 31
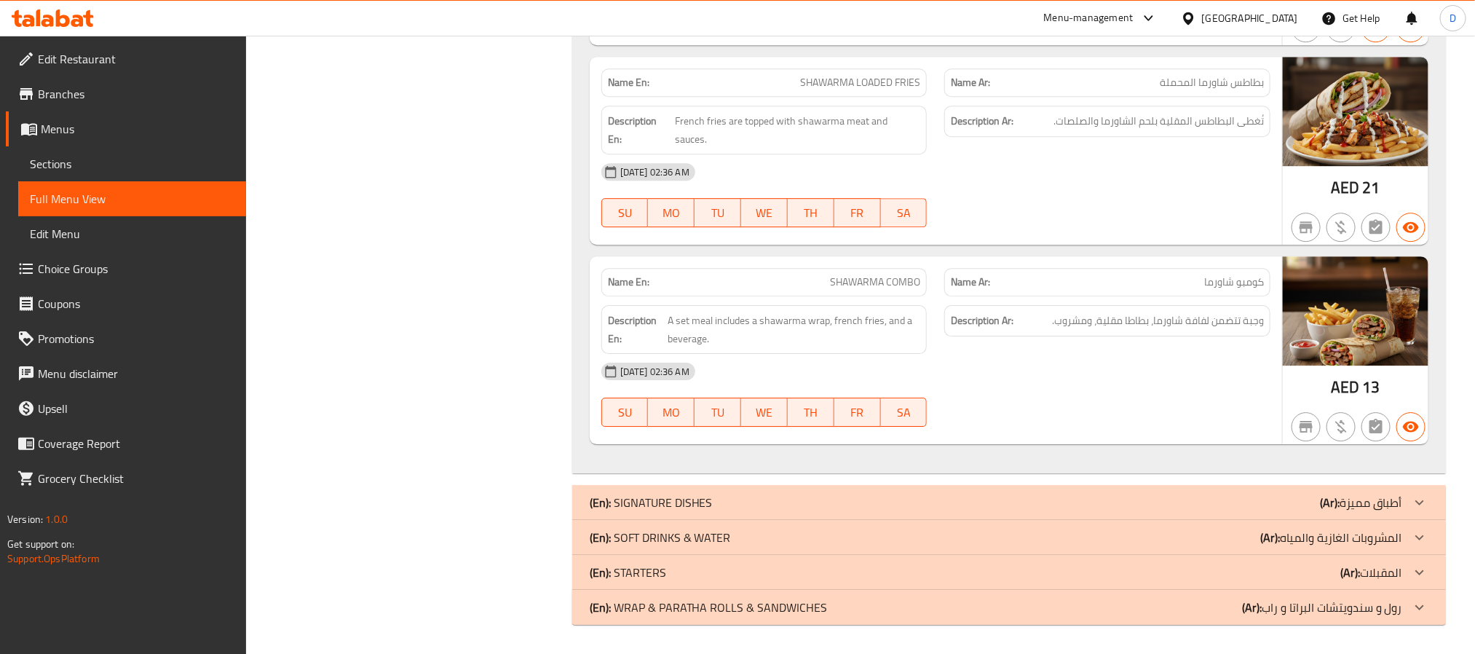
click at [883, 501] on div "(En): SIGNATURE DISHES (Ar): أطباق مميزة" at bounding box center [996, 502] width 812 height 17
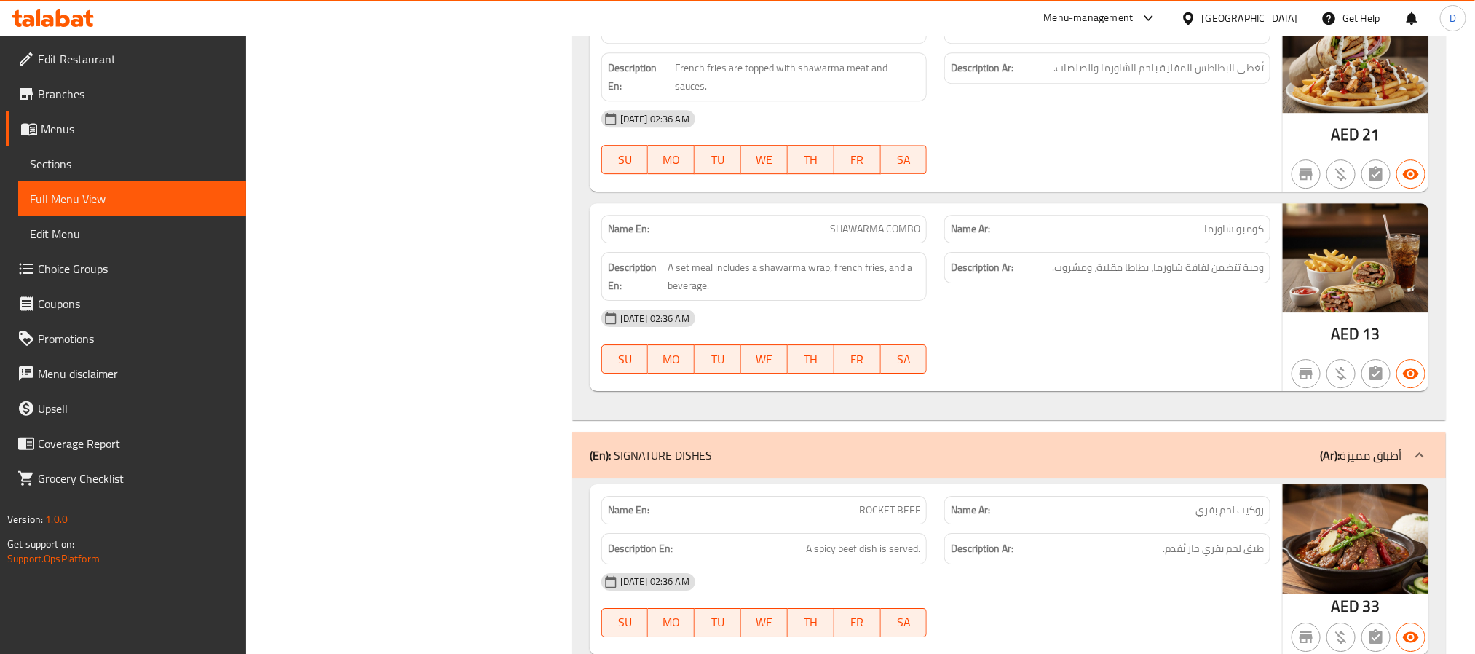
click at [1066, 336] on div "29-09-2025 02:36 AM" at bounding box center [936, 318] width 686 height 35
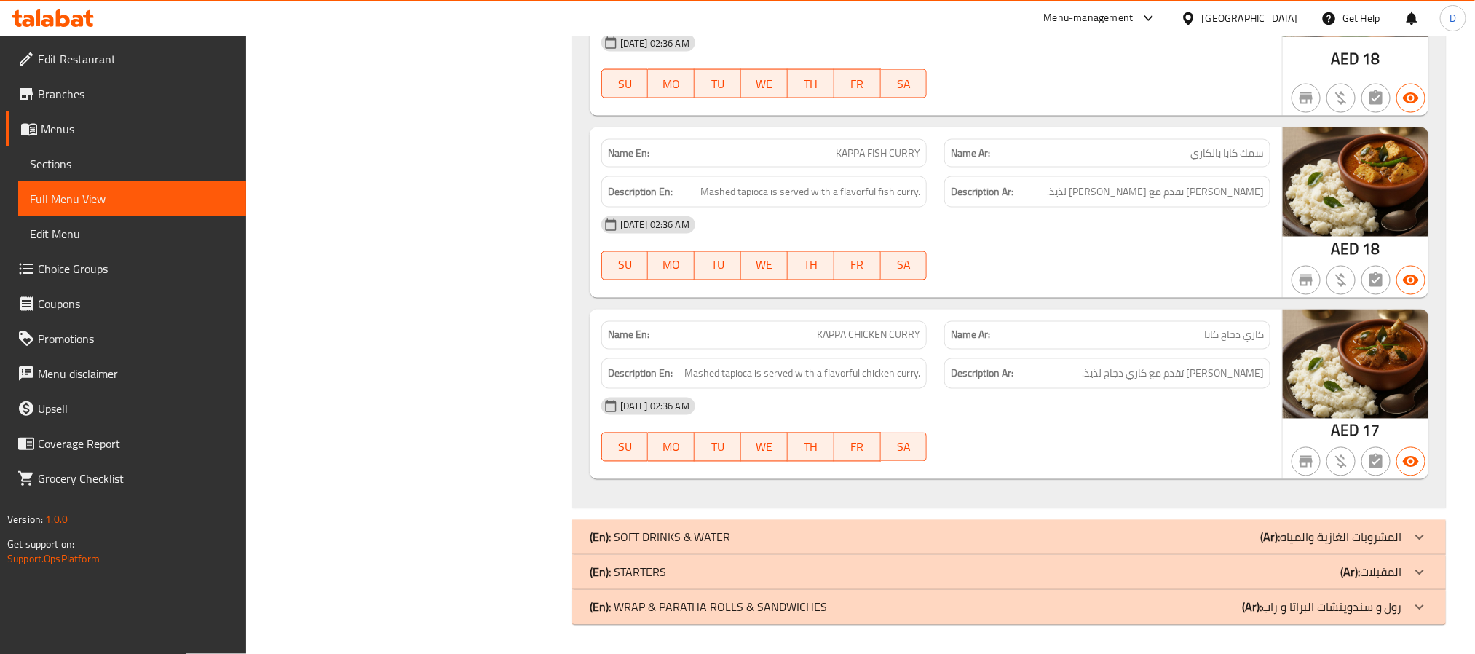
click at [953, 526] on div "(En): SOFT DRINKS & WATER (Ar): المشروبات الغازية والمياه" at bounding box center [1008, 537] width 873 height 35
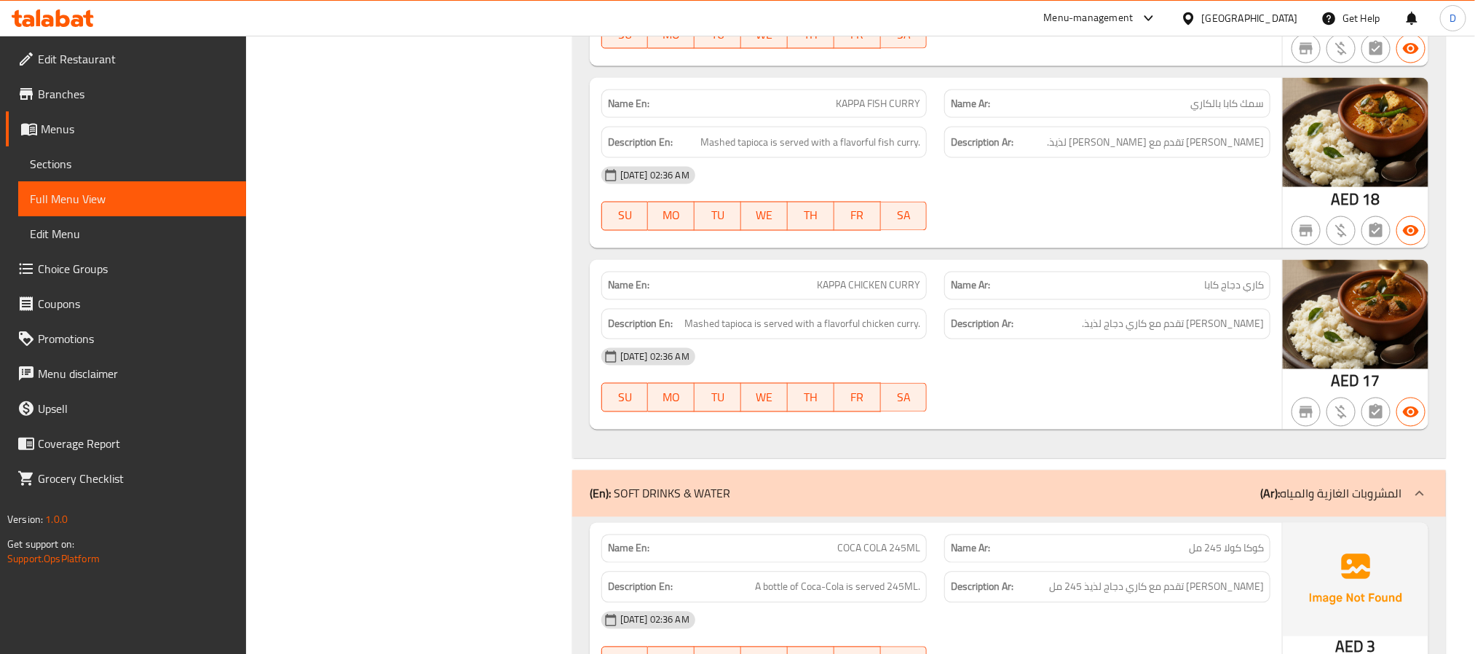
click at [1038, 374] on div "29-09-2025 02:36 AM" at bounding box center [936, 356] width 686 height 35
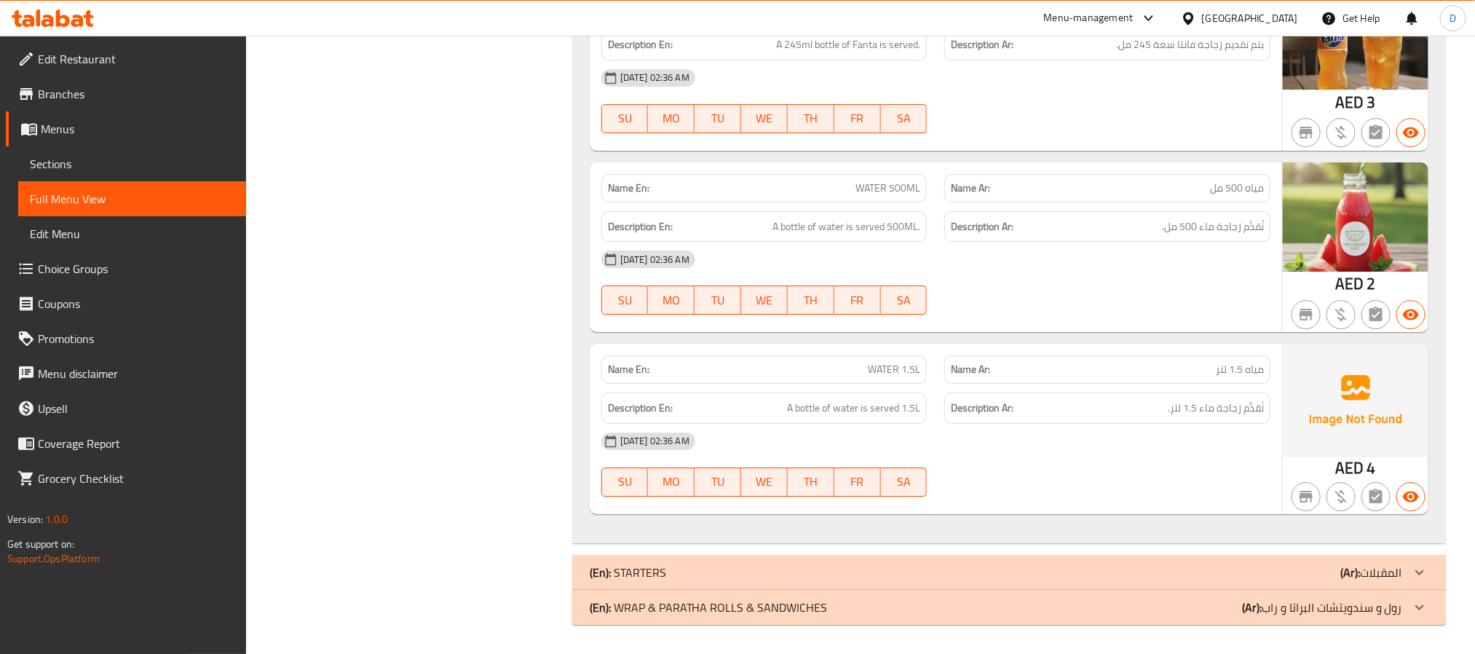
drag, startPoint x: 762, startPoint y: 603, endPoint x: 776, endPoint y: 566, distance: 39.6
click at [762, 603] on p "(En): WRAP & PARATHA ROLLS & SANDWICHES" at bounding box center [709, 606] width 238 height 17
click at [776, 566] on div "(En): STARTERS (Ar): المقبلات" at bounding box center [996, 571] width 812 height 17
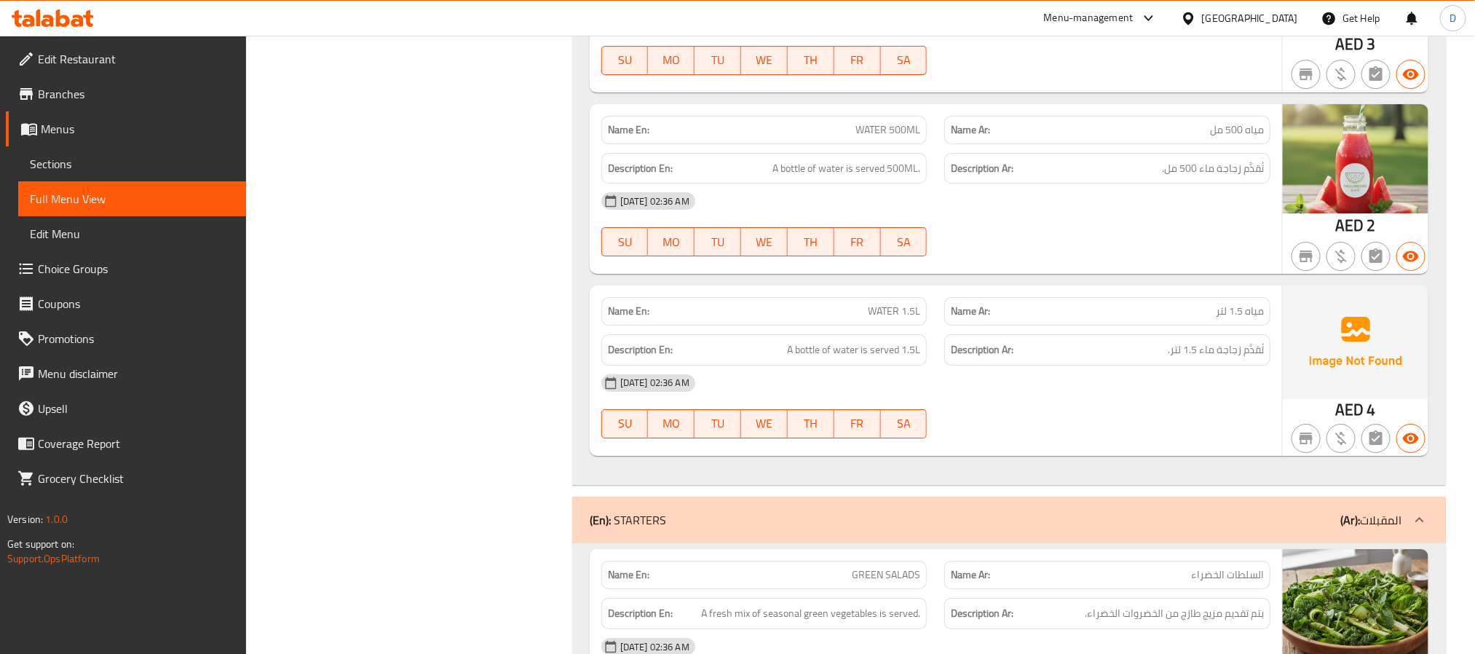
click at [633, 319] on strong "Name En:" at bounding box center [628, 311] width 41 height 15
click at [998, 400] on div "29-09-2025 02:36 AM" at bounding box center [936, 382] width 686 height 35
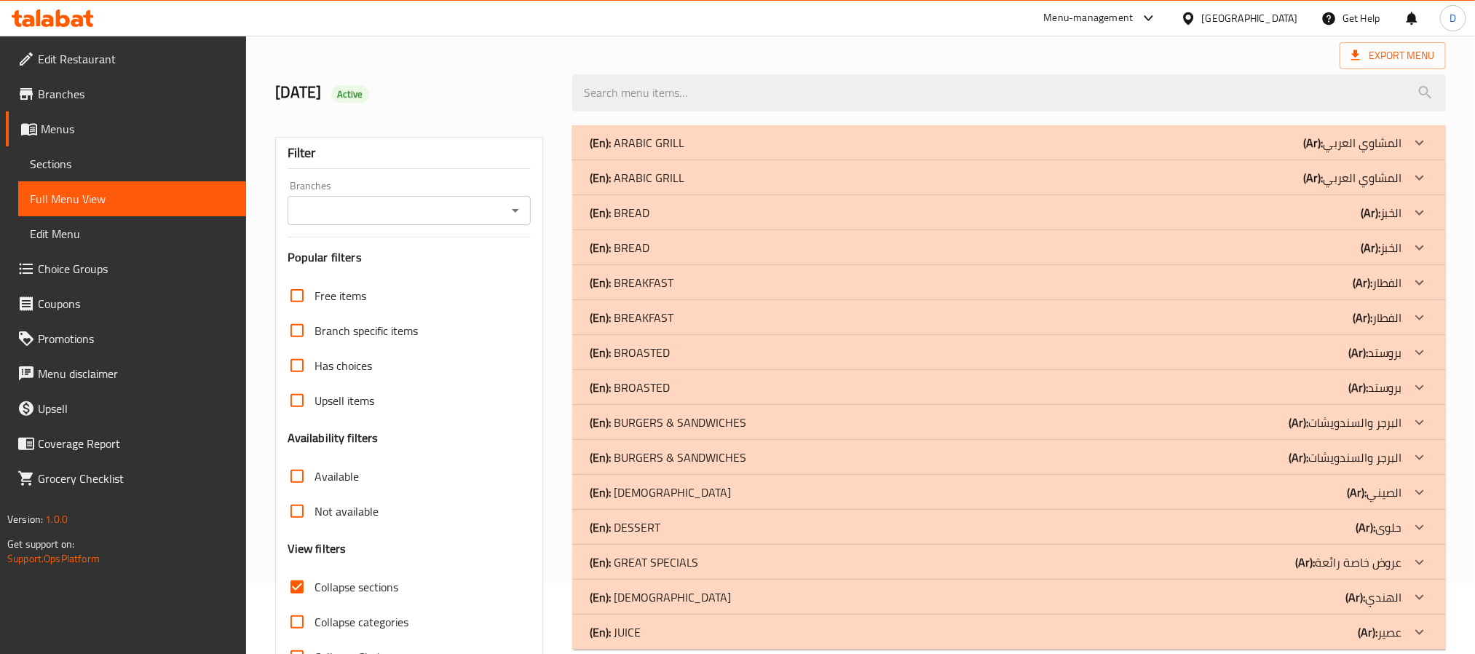
scroll to position [0, 0]
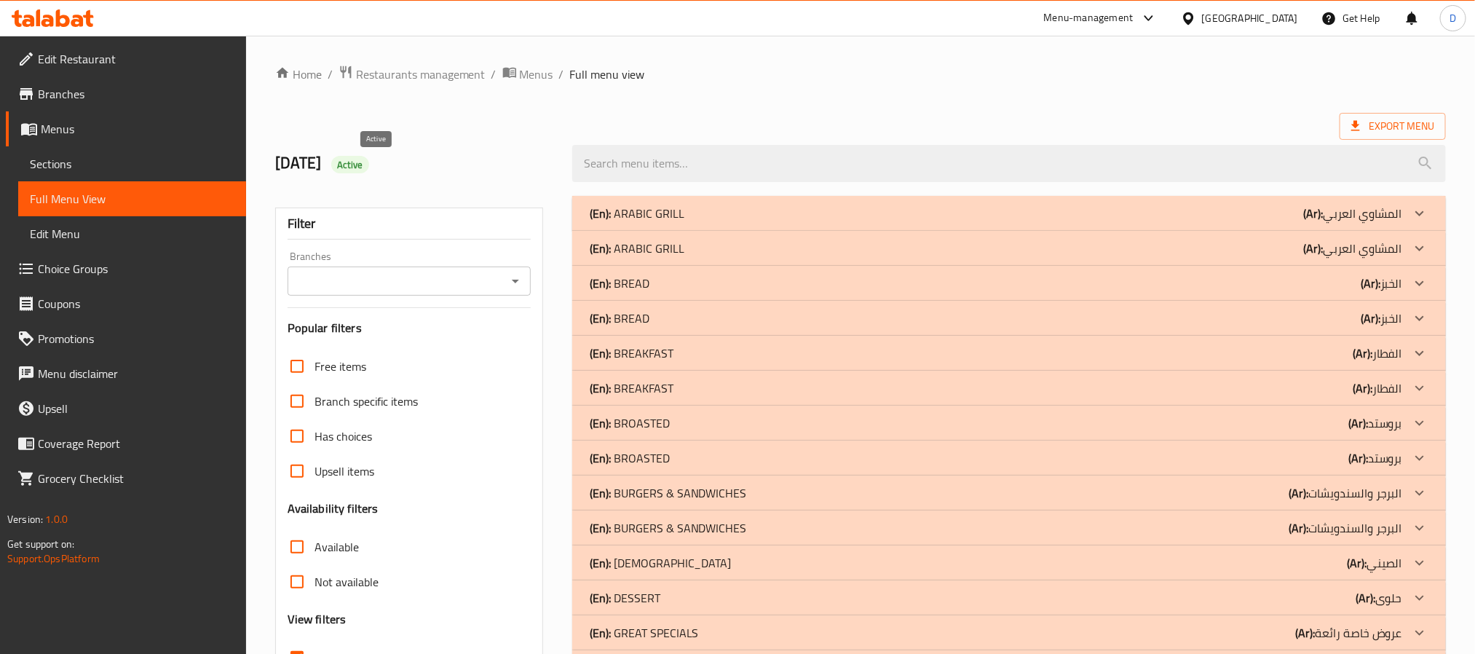
click at [369, 162] on span "Active" at bounding box center [350, 165] width 38 height 14
copy span "Active"
